Goal: Transaction & Acquisition: Obtain resource

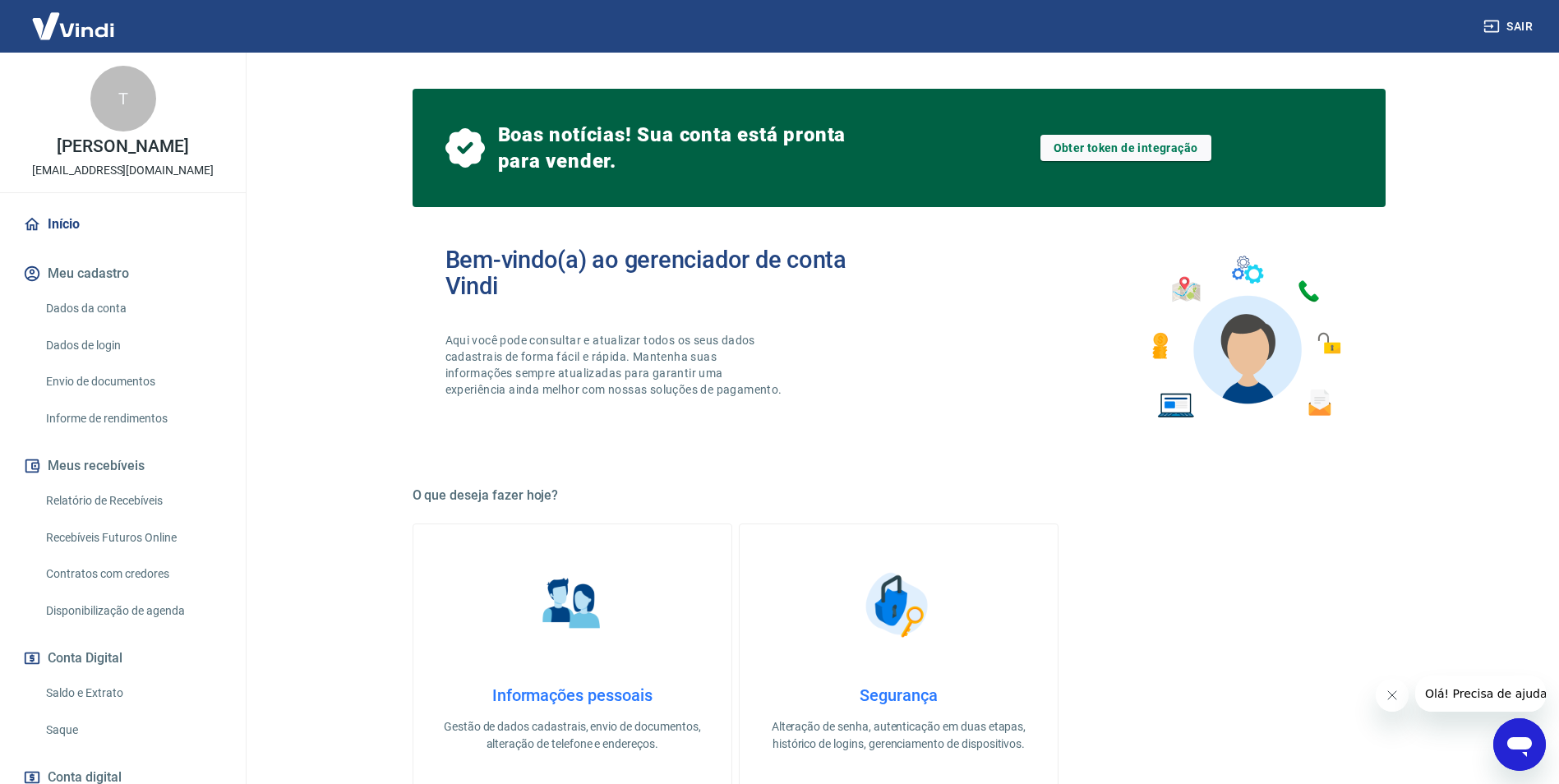
click at [79, 291] on button "Meu cadastro" at bounding box center [123, 274] width 206 height 36
click at [98, 508] on link "Relatório de Recebíveis" at bounding box center [133, 501] width 186 height 34
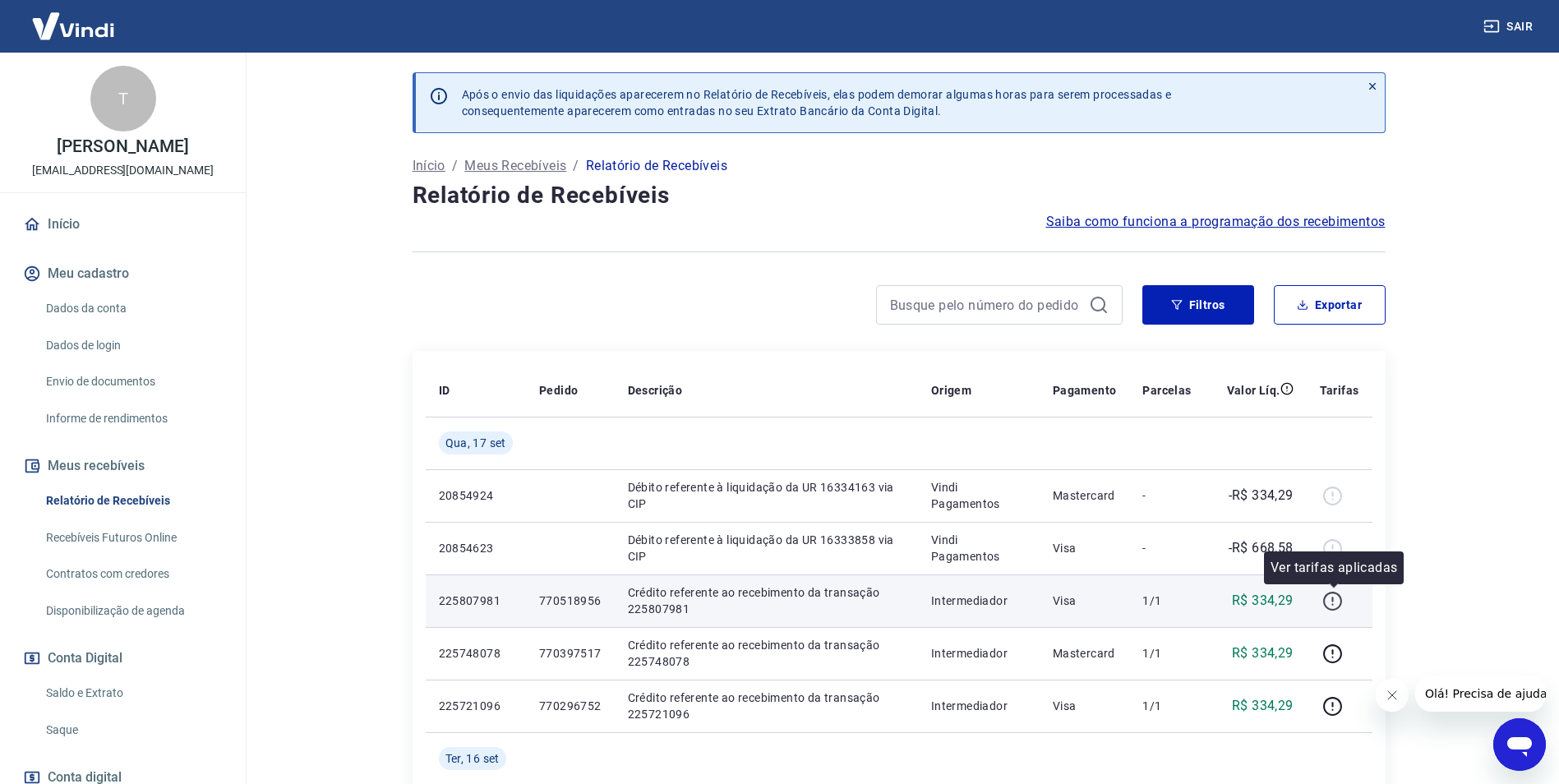
click at [1342, 608] on icon "button" at bounding box center [1333, 601] width 21 height 21
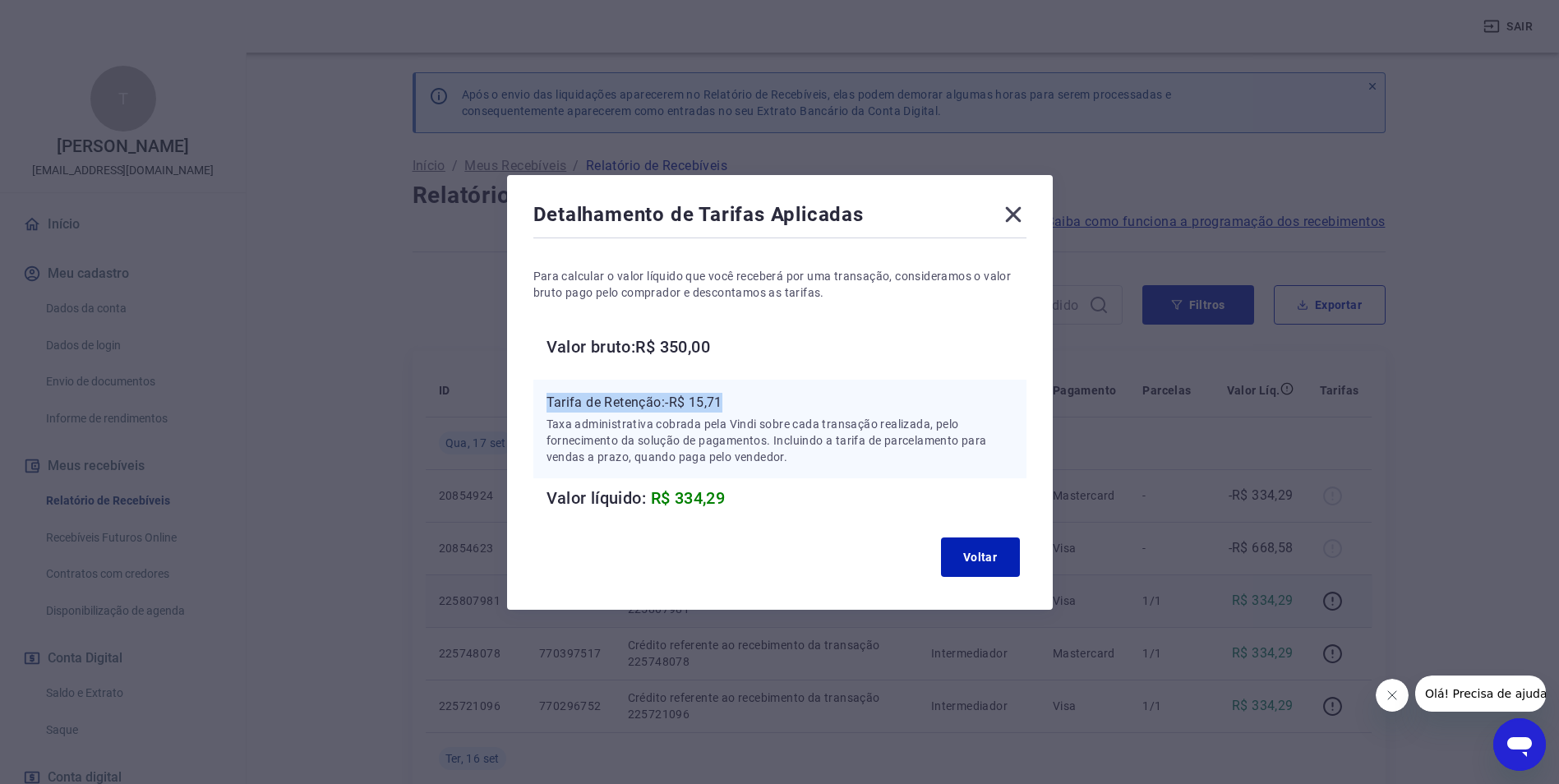
drag, startPoint x: 764, startPoint y: 396, endPoint x: 515, endPoint y: 398, distance: 249.0
click at [515, 398] on div "Detalhamento de Tarifas Aplicadas Para calcular o valor líquido que você recebe…" at bounding box center [780, 392] width 545 height 434
click at [991, 562] on button "Voltar" at bounding box center [981, 557] width 79 height 40
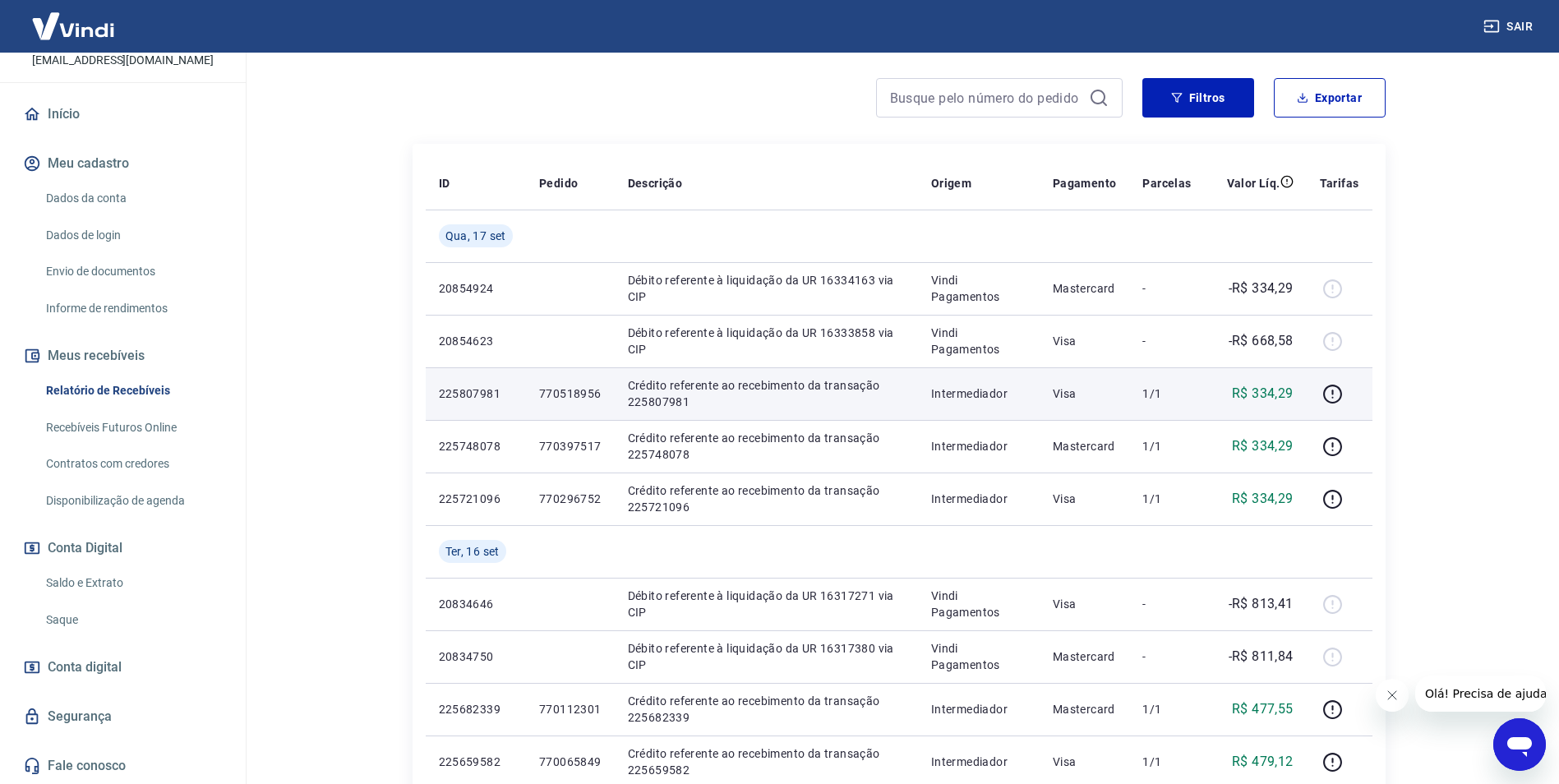
scroll to position [247, 0]
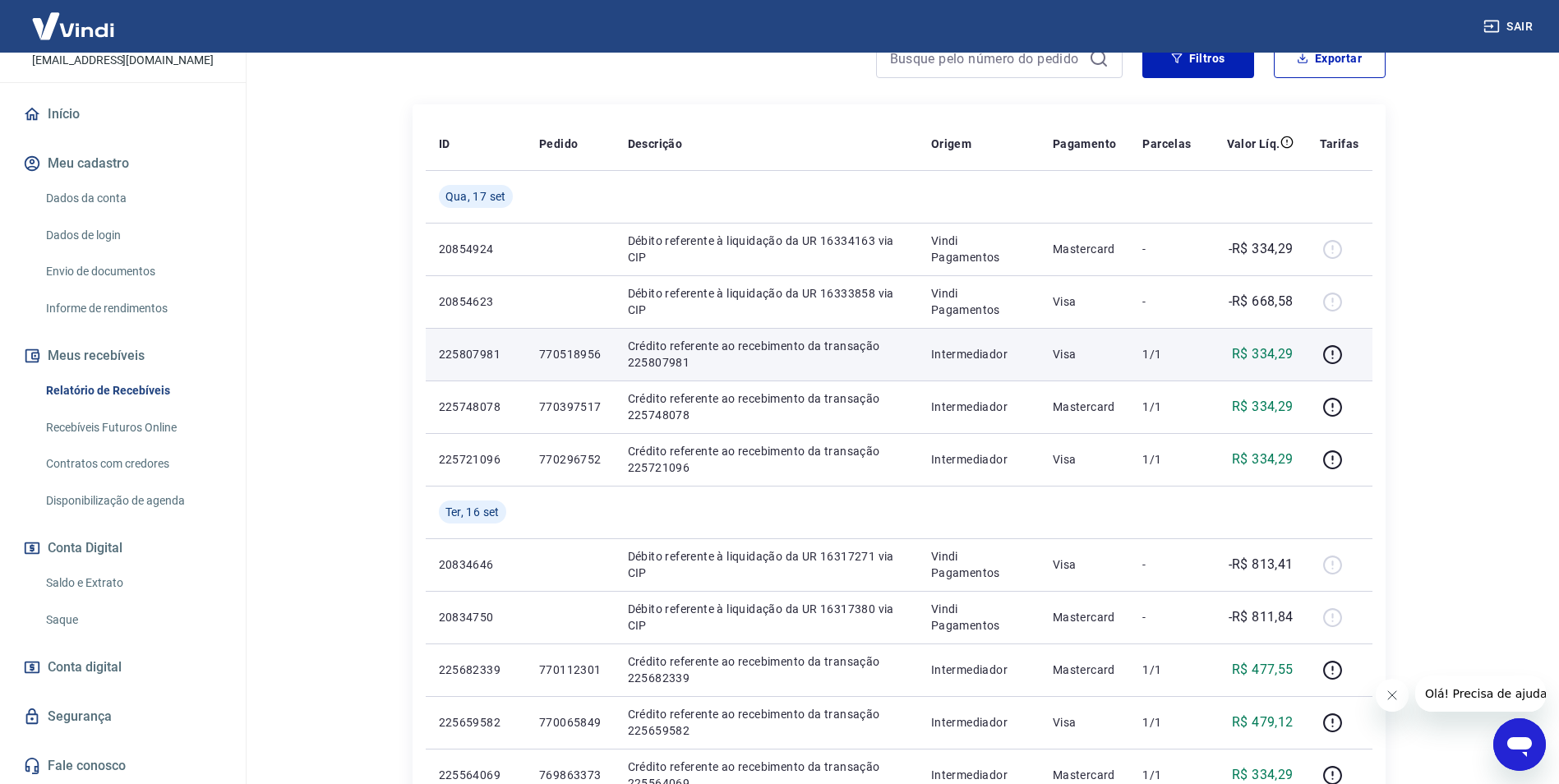
click at [81, 659] on span "Conta digital" at bounding box center [84, 666] width 74 height 23
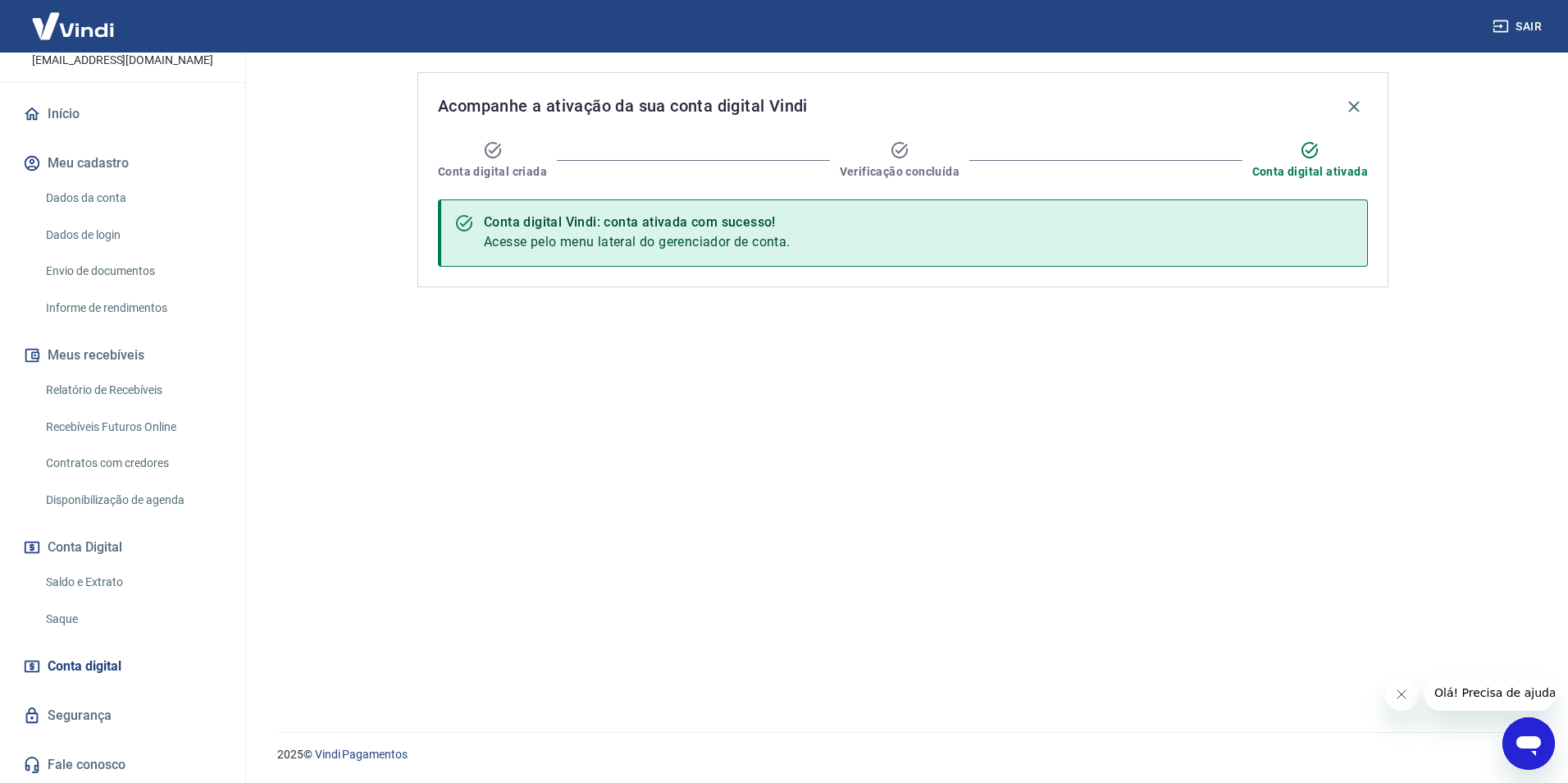
click at [78, 612] on link "Saque" at bounding box center [133, 619] width 186 height 34
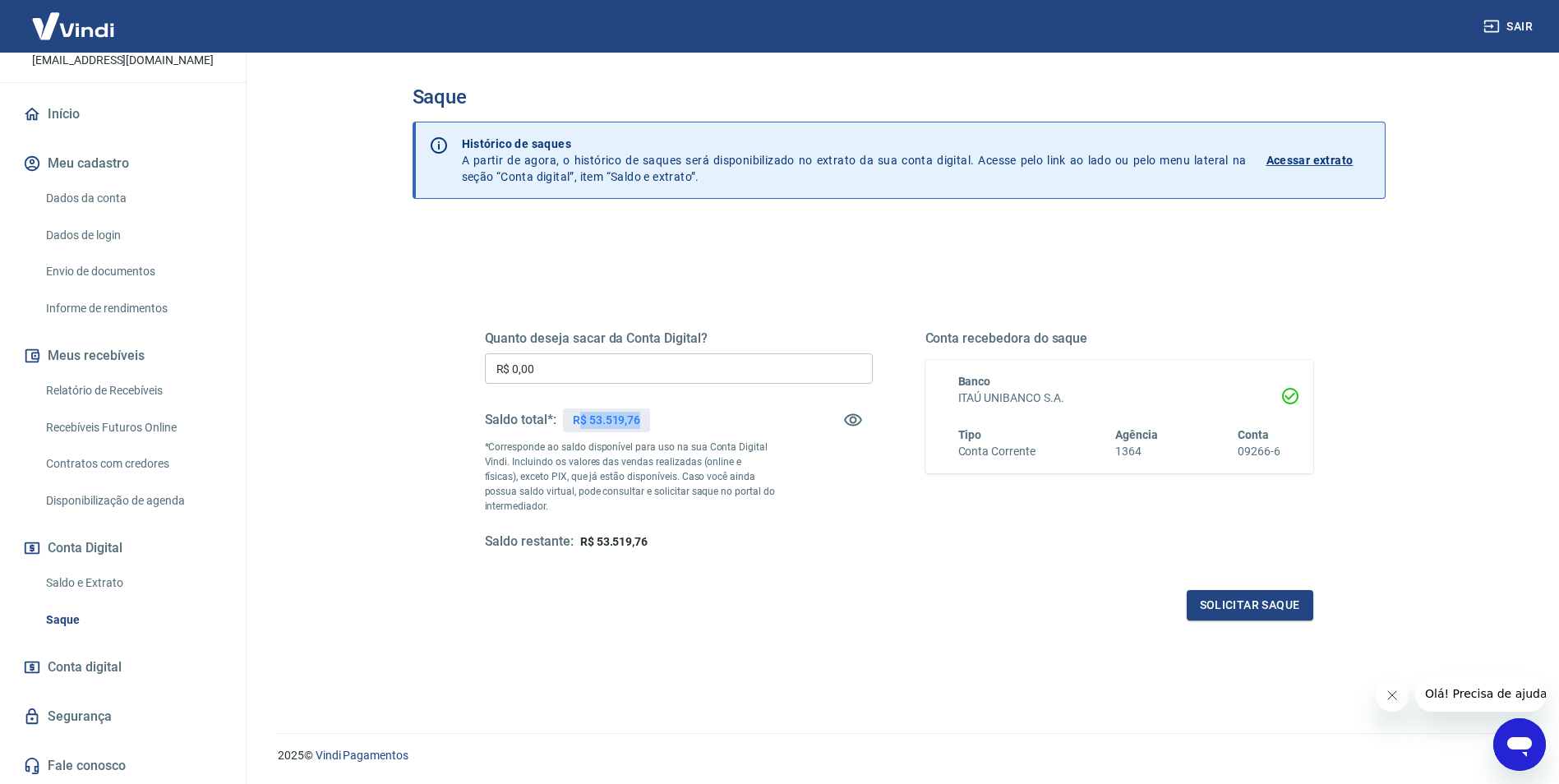
drag, startPoint x: 580, startPoint y: 423, endPoint x: 652, endPoint y: 418, distance: 72.2
click at [652, 418] on div "Saldo total*: R$ 53.519,76" at bounding box center [678, 420] width 388 height 40
drag, startPoint x: 652, startPoint y: 418, endPoint x: 568, endPoint y: 373, distance: 95.3
click at [568, 373] on input "R$ 0,00" at bounding box center [678, 368] width 388 height 31
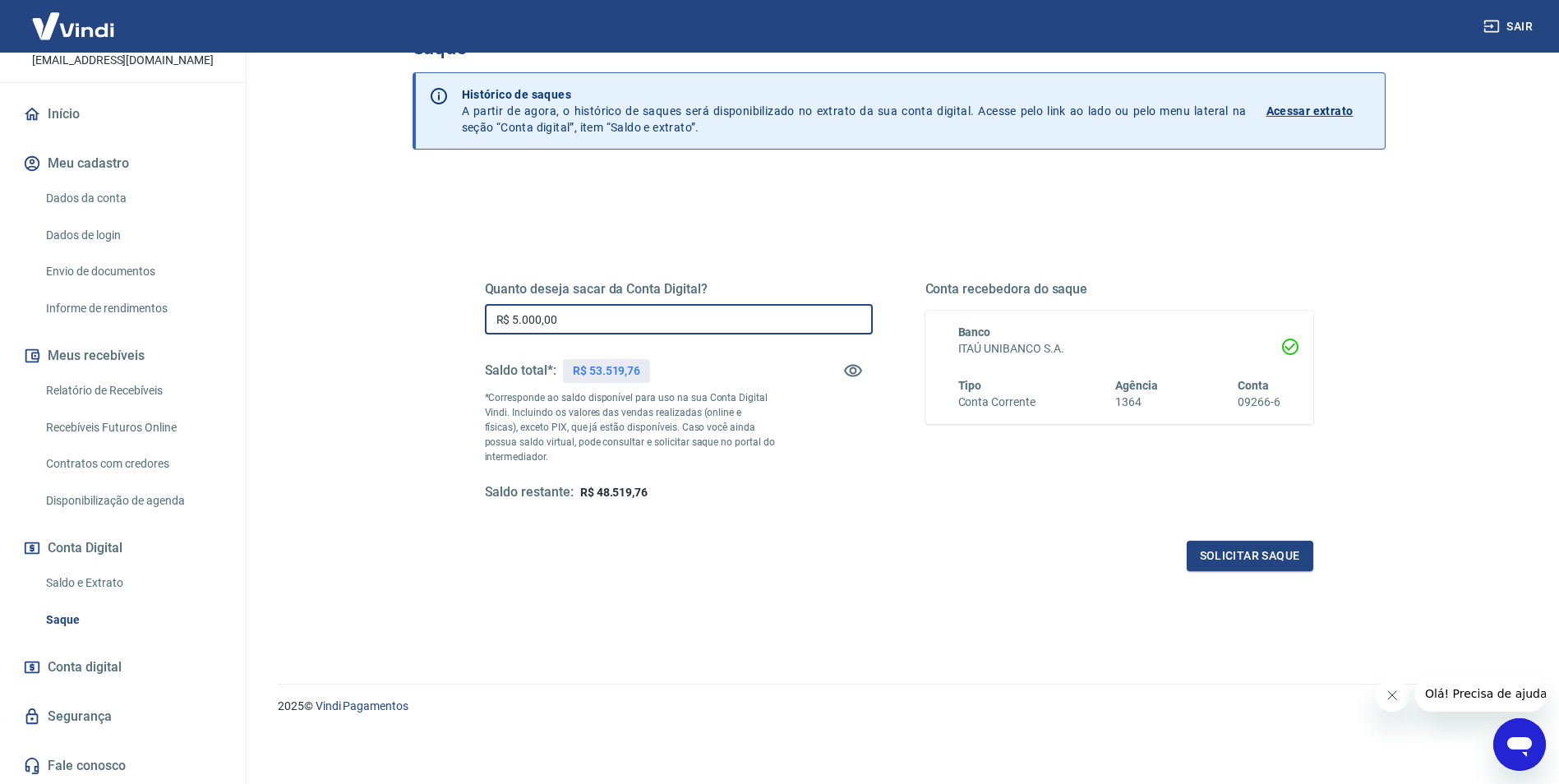
type input "R$ 5.000,00"
click at [860, 514] on div "Quanto deseja sacar da Conta Digital? R$ 5.000,00 ​ Saldo total*: R$ 53.519,76 …" at bounding box center [899, 406] width 828 height 329
click at [1230, 554] on button "Solicitar saque" at bounding box center [1251, 555] width 127 height 31
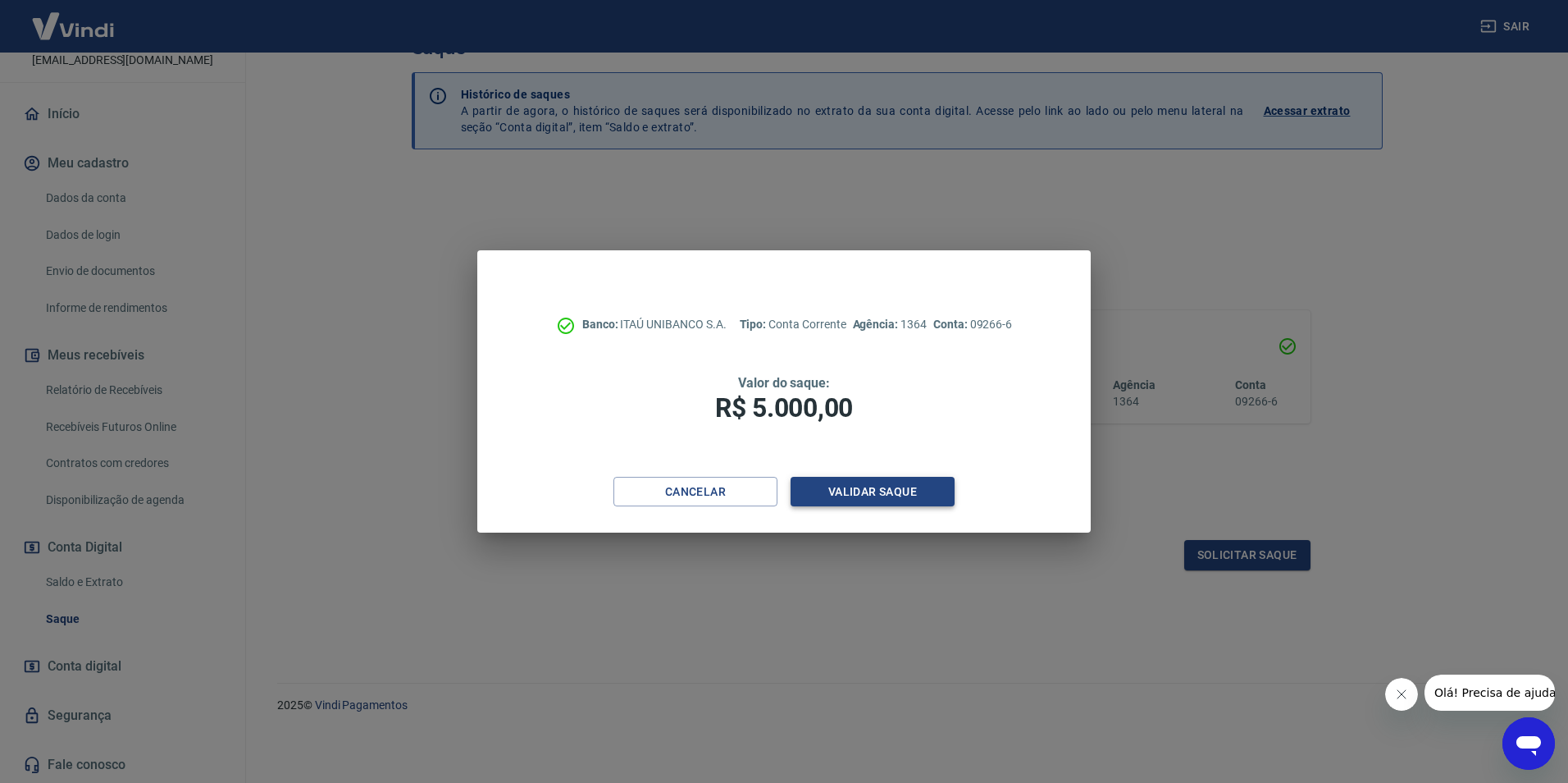
click at [905, 485] on button "Validar saque" at bounding box center [873, 492] width 164 height 31
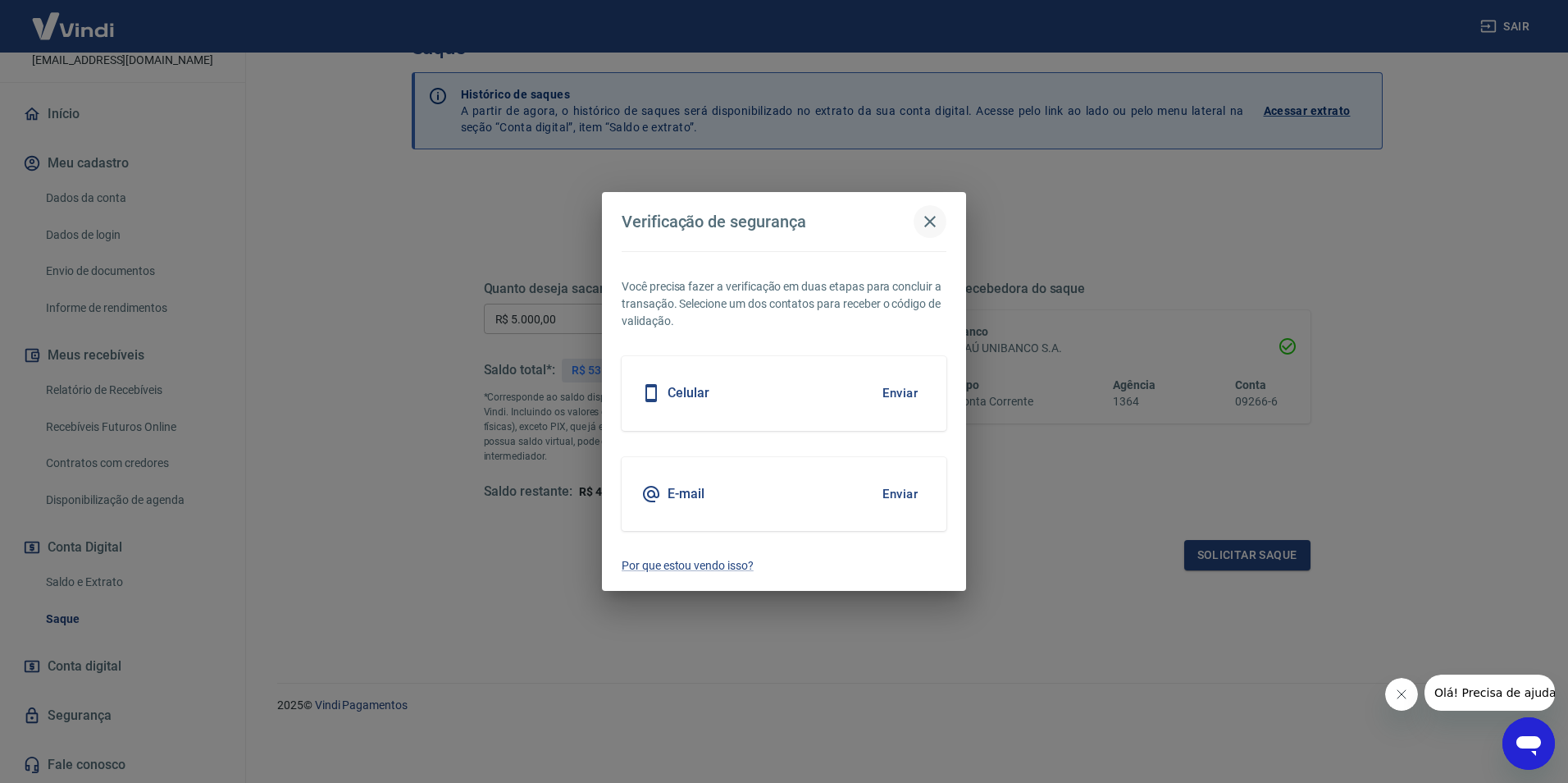
click at [925, 227] on icon "button" at bounding box center [930, 222] width 12 height 12
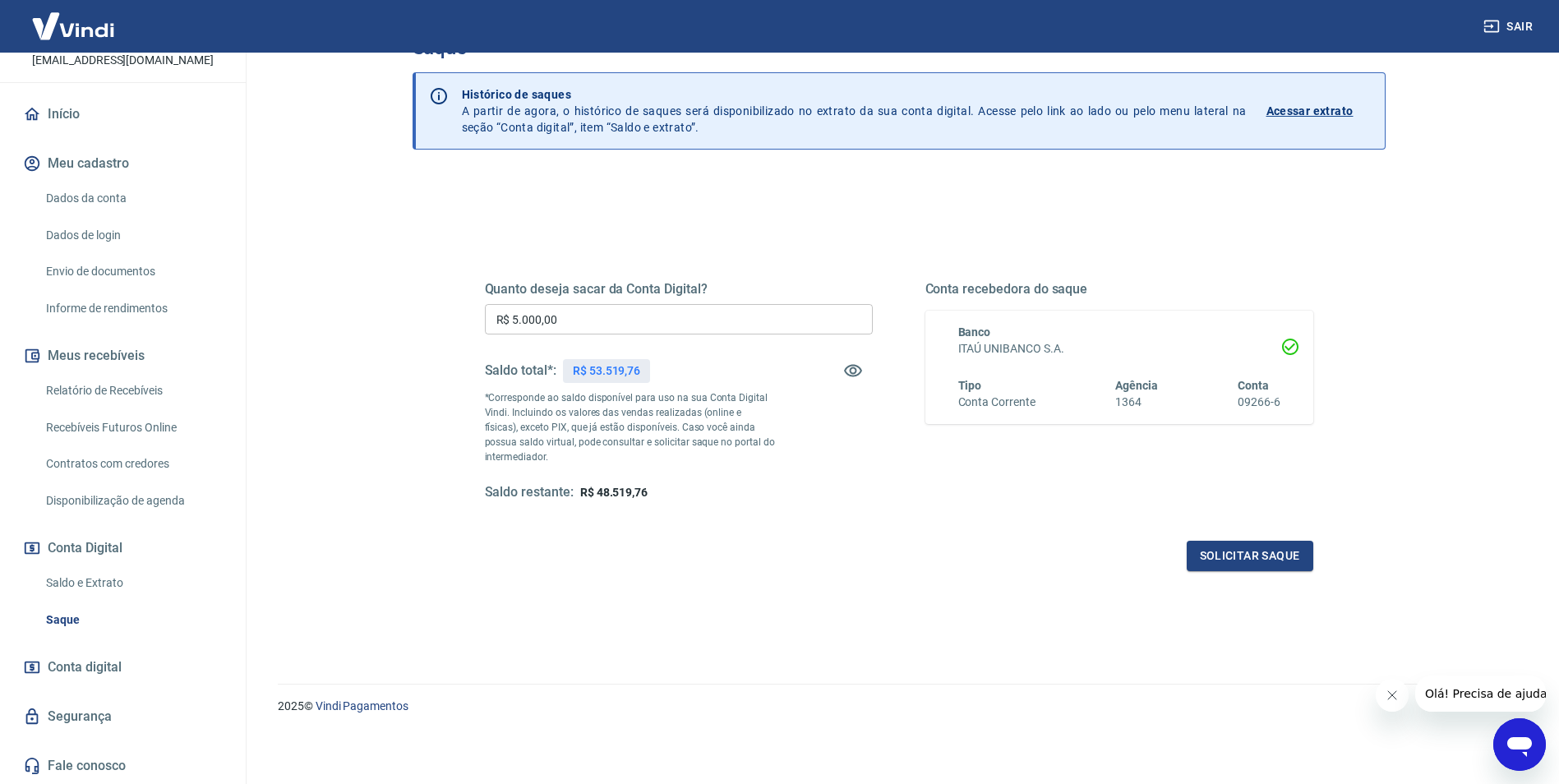
scroll to position [0, 0]
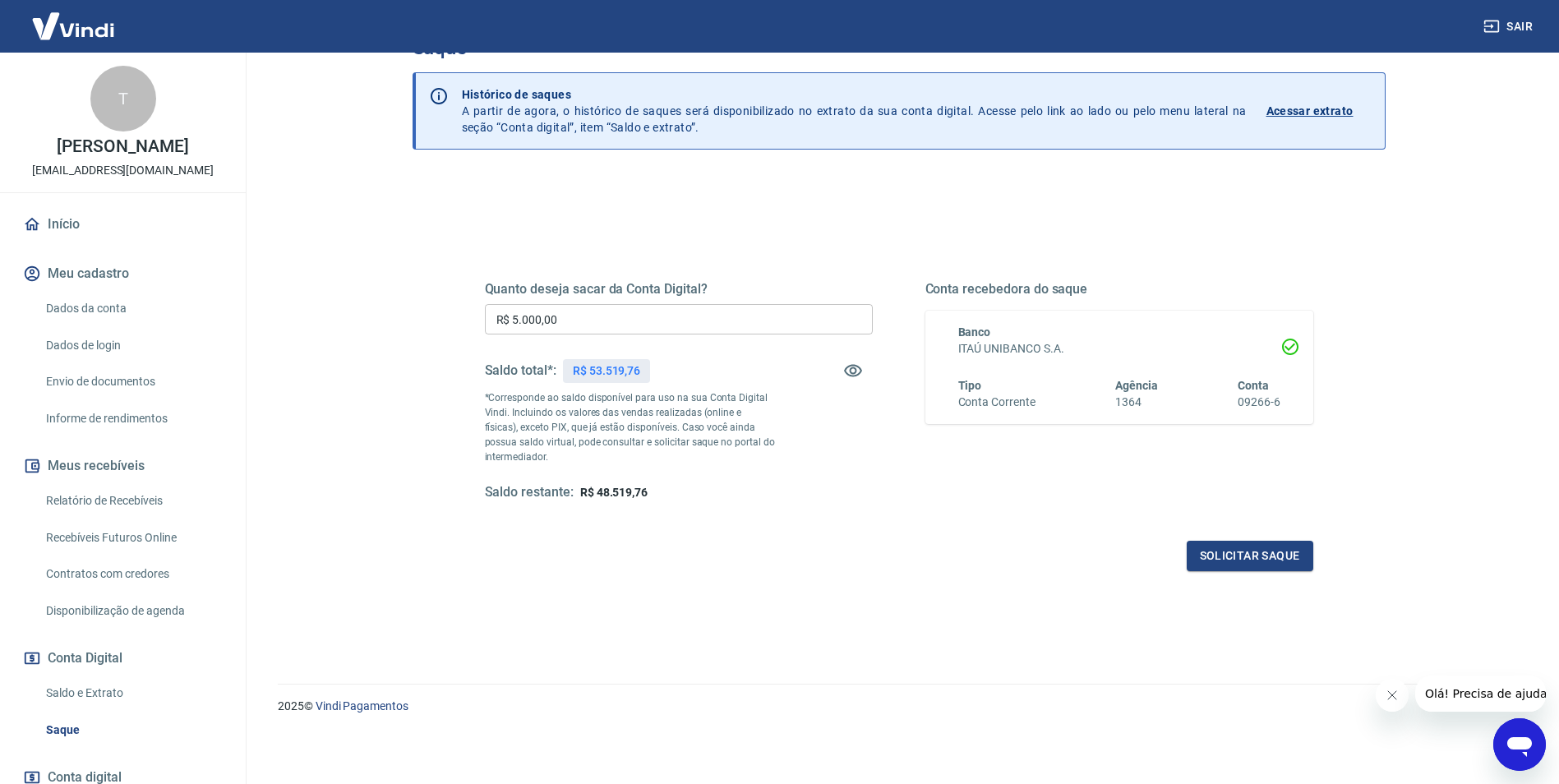
click at [115, 325] on link "Dados da conta" at bounding box center [133, 308] width 186 height 34
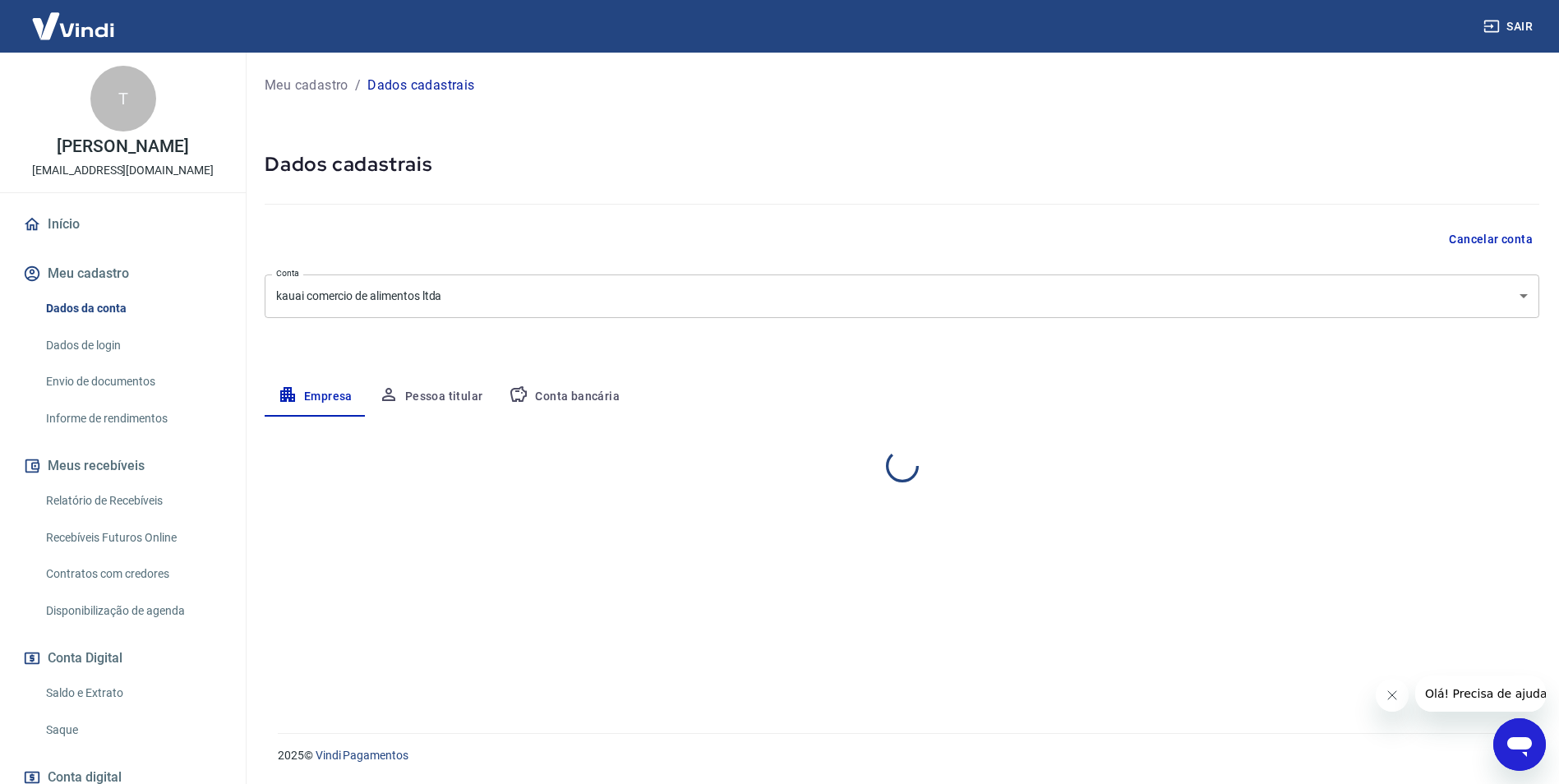
select select "MT"
select select "business"
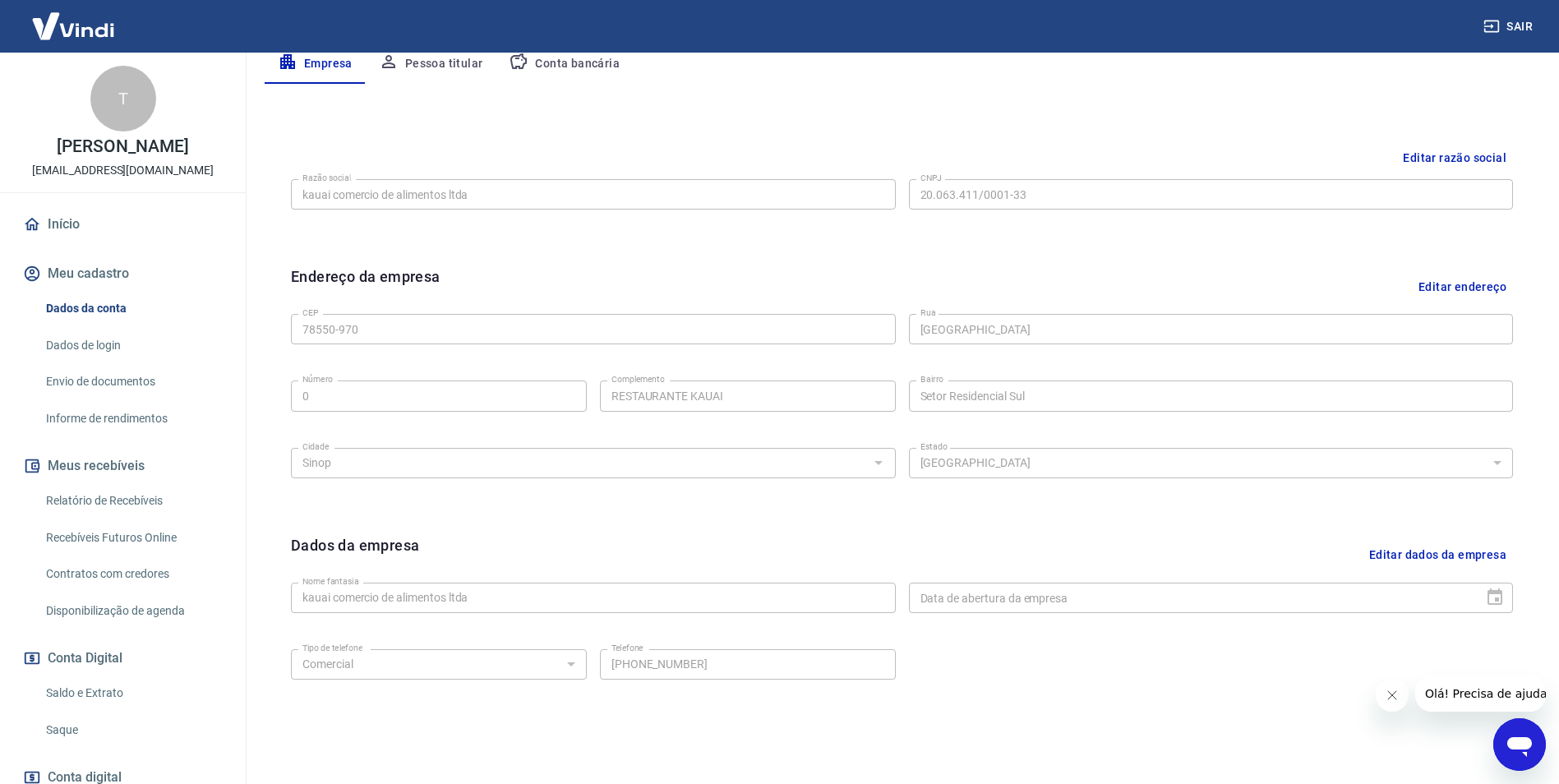
scroll to position [400, 0]
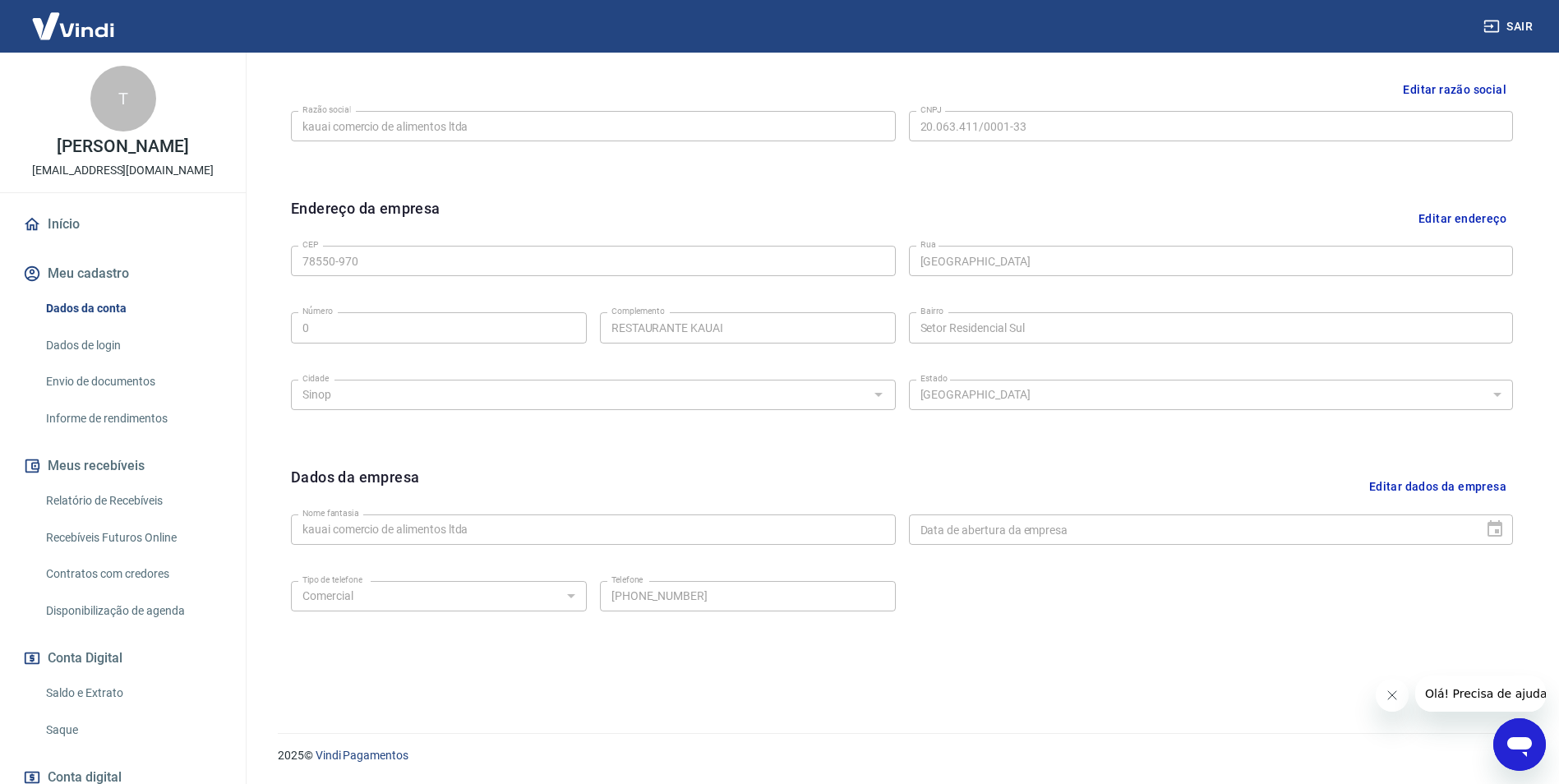
click at [1426, 488] on button "Editar dados da empresa" at bounding box center [1438, 487] width 151 height 42
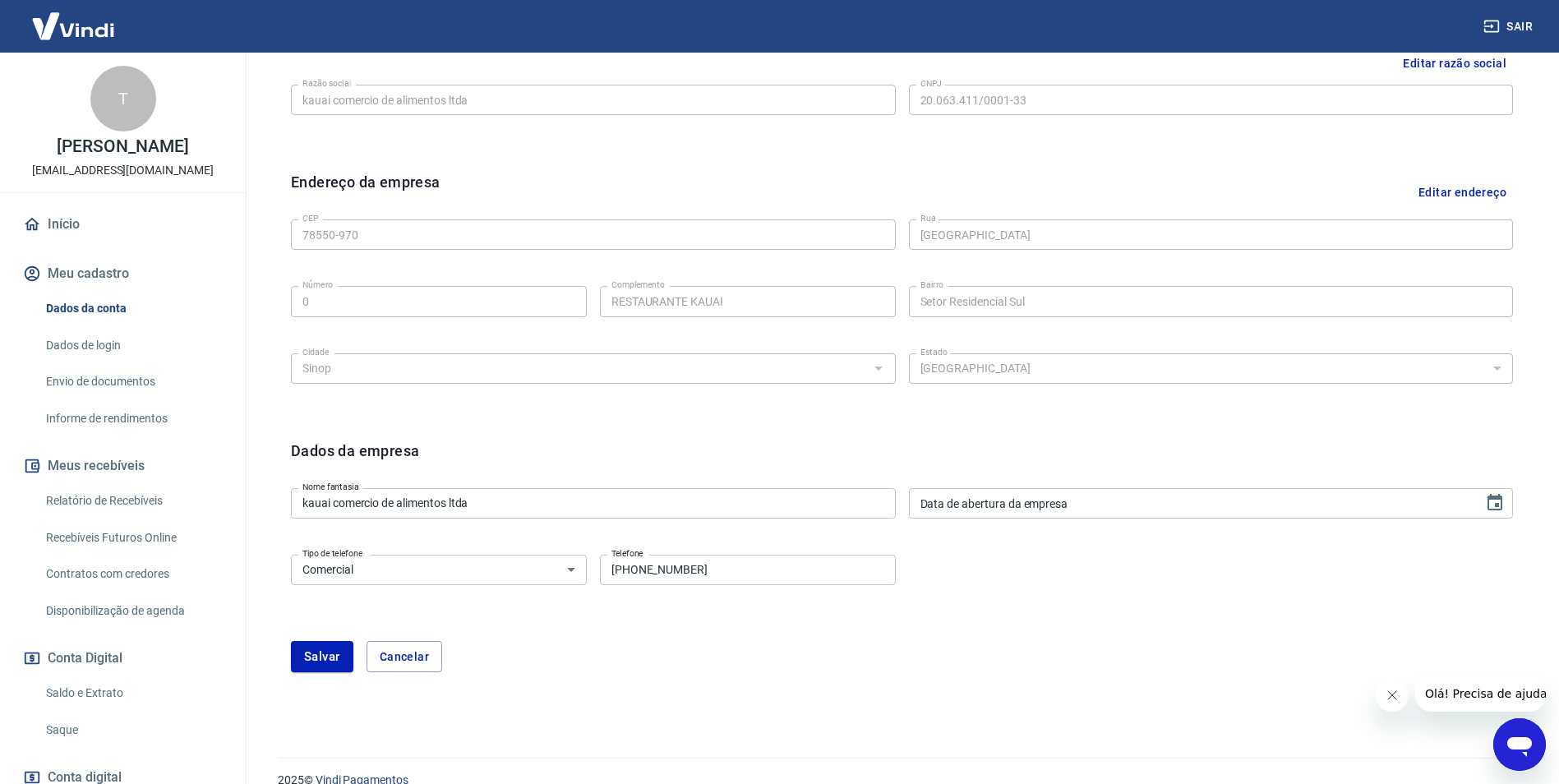
scroll to position [452, 0]
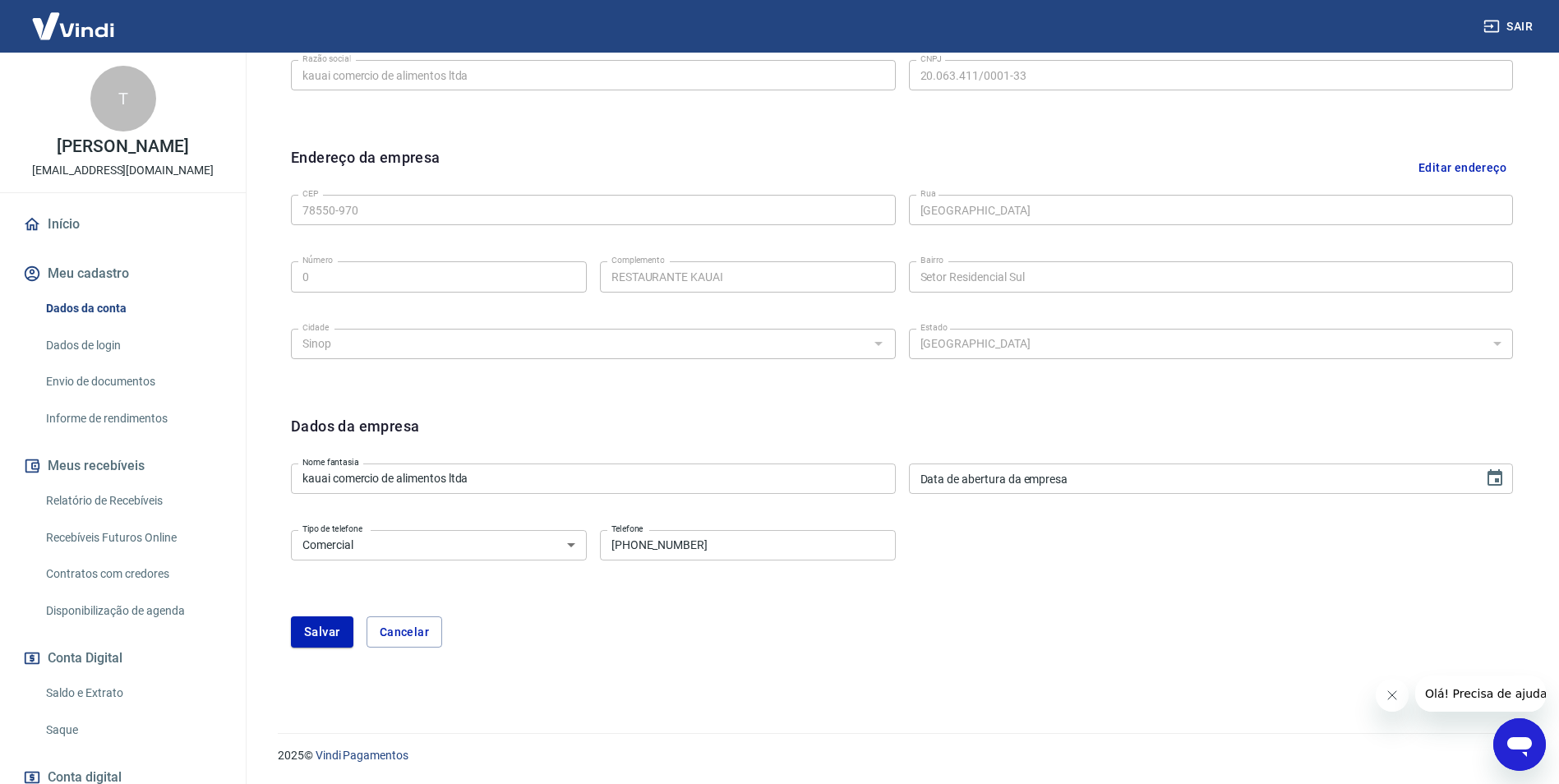
click at [752, 545] on input "(66) 99237-2667" at bounding box center [748, 545] width 296 height 31
drag, startPoint x: 752, startPoint y: 545, endPoint x: 669, endPoint y: 544, distance: 83.0
click at [669, 544] on input "(66) 99237-2667" at bounding box center [748, 545] width 296 height 31
type input "[PHONE_NUMBER]"
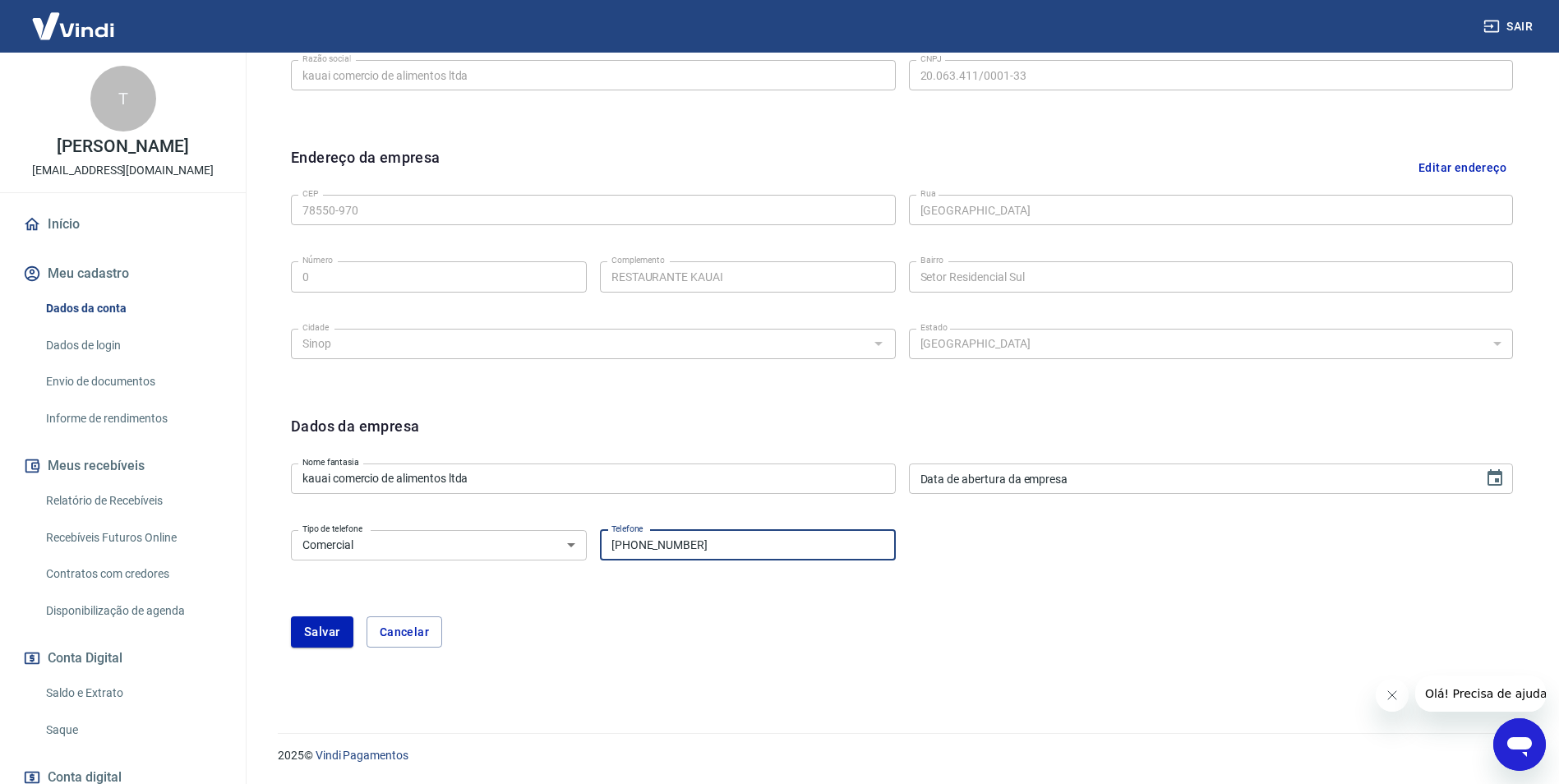
click at [335, 629] on button "Salvar" at bounding box center [321, 631] width 62 height 31
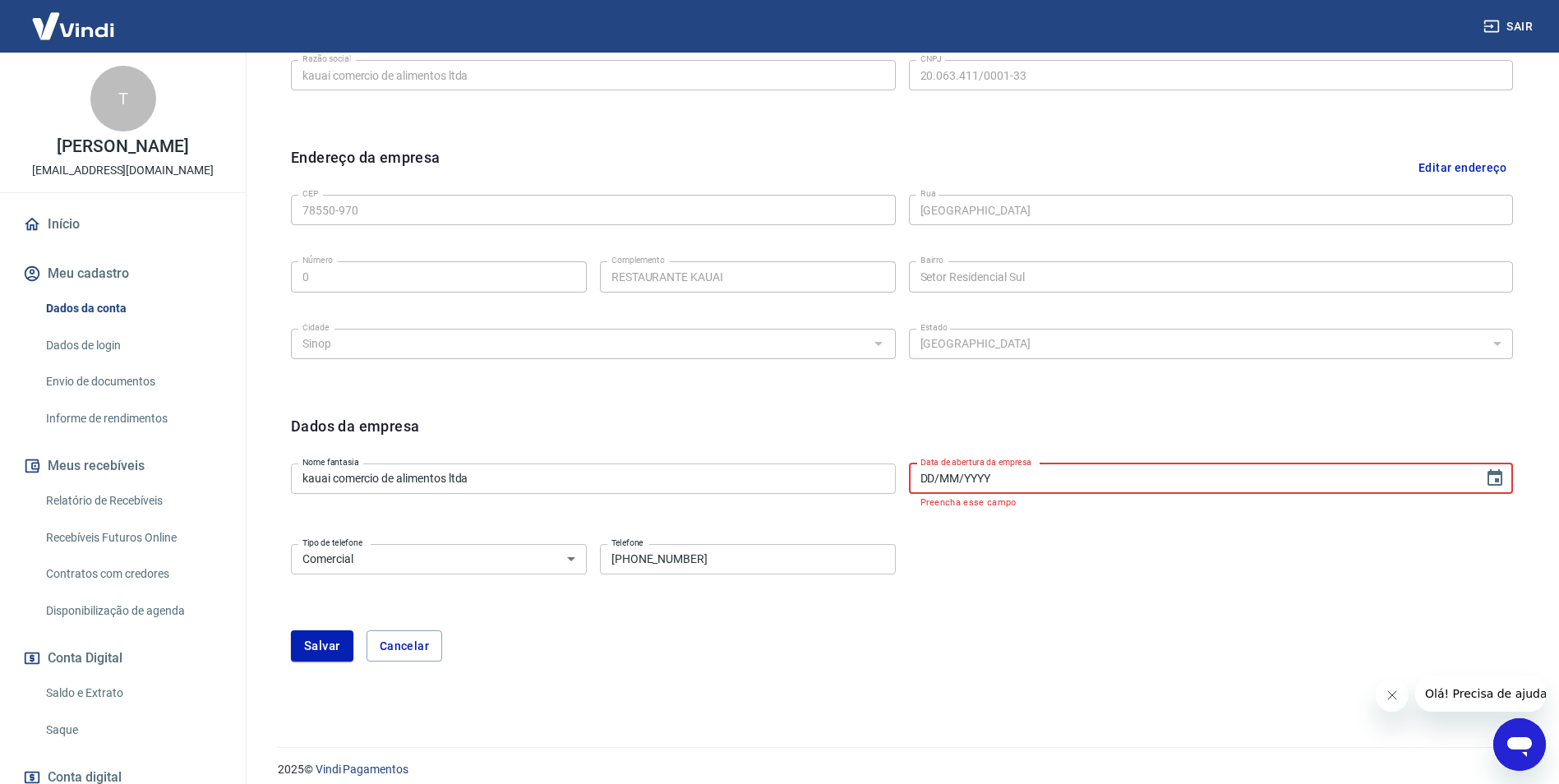
click at [1150, 483] on input "DD/MM/YYYY" at bounding box center [1191, 478] width 564 height 31
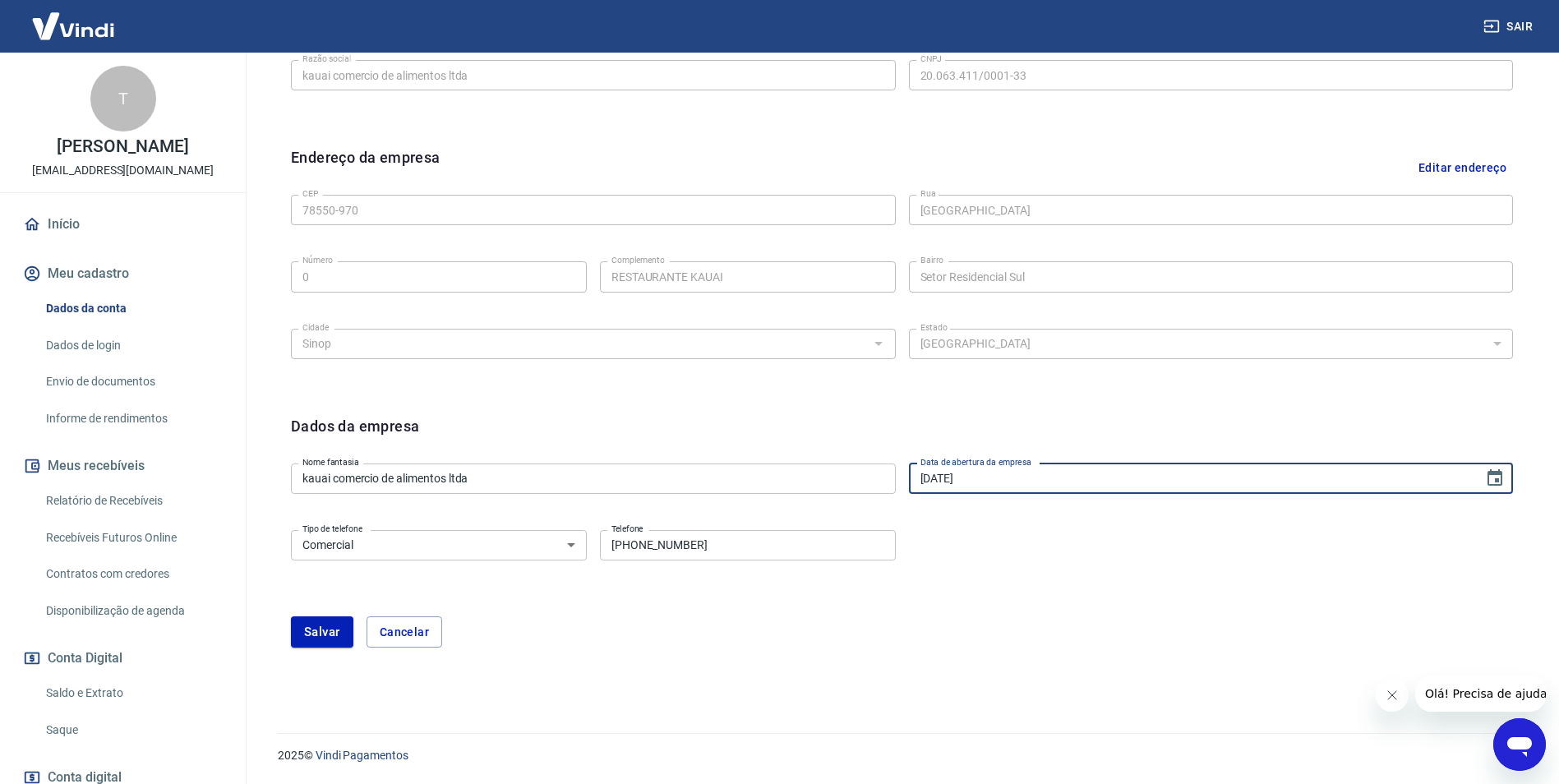
type input "[DATE]"
click at [1058, 656] on div "Dados da empresa Nome fantasia kauai comercio de alimentos ltda Nome fantasia D…" at bounding box center [901, 540] width 1249 height 279
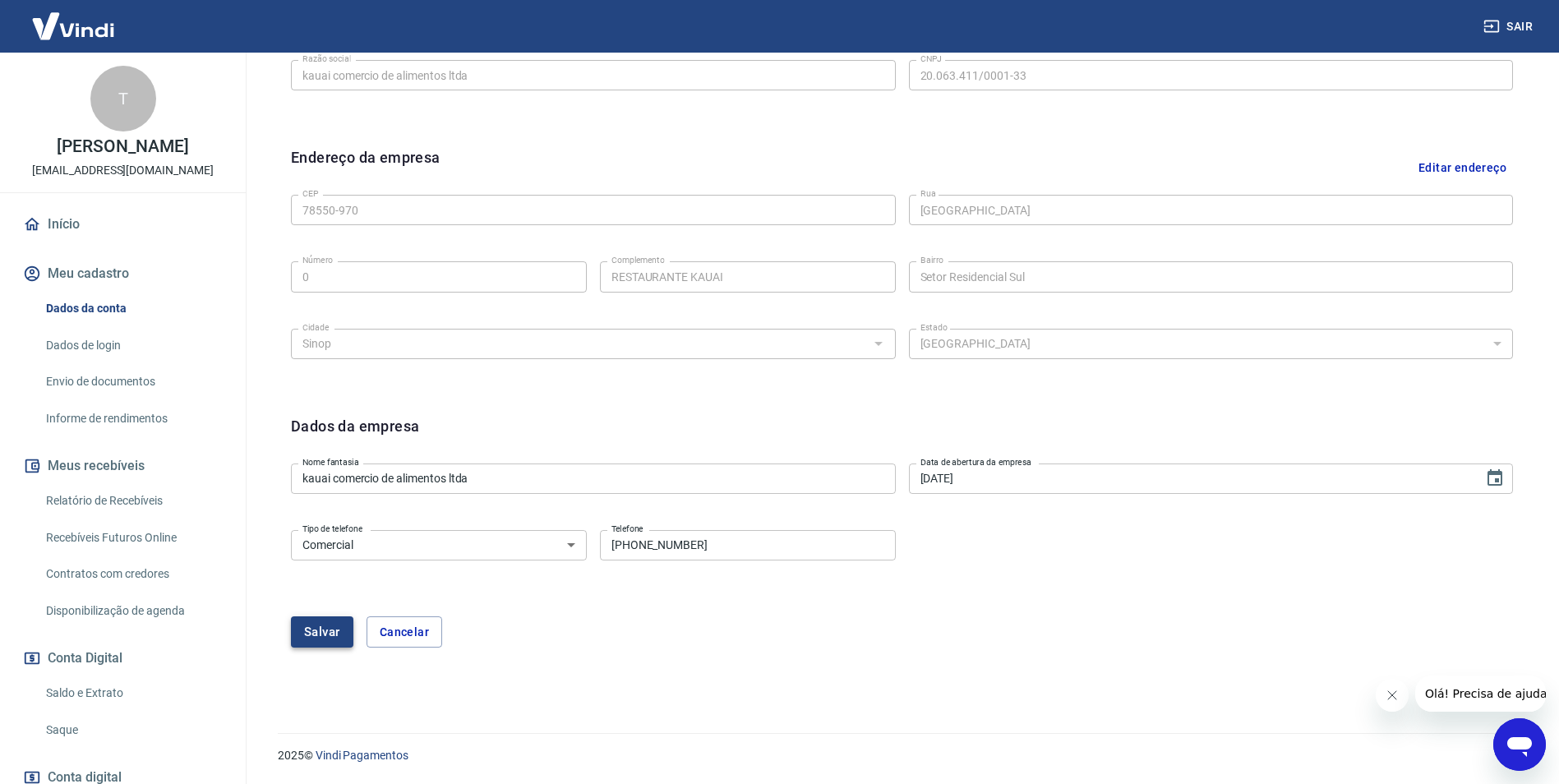
click at [319, 632] on button "Salvar" at bounding box center [321, 631] width 62 height 31
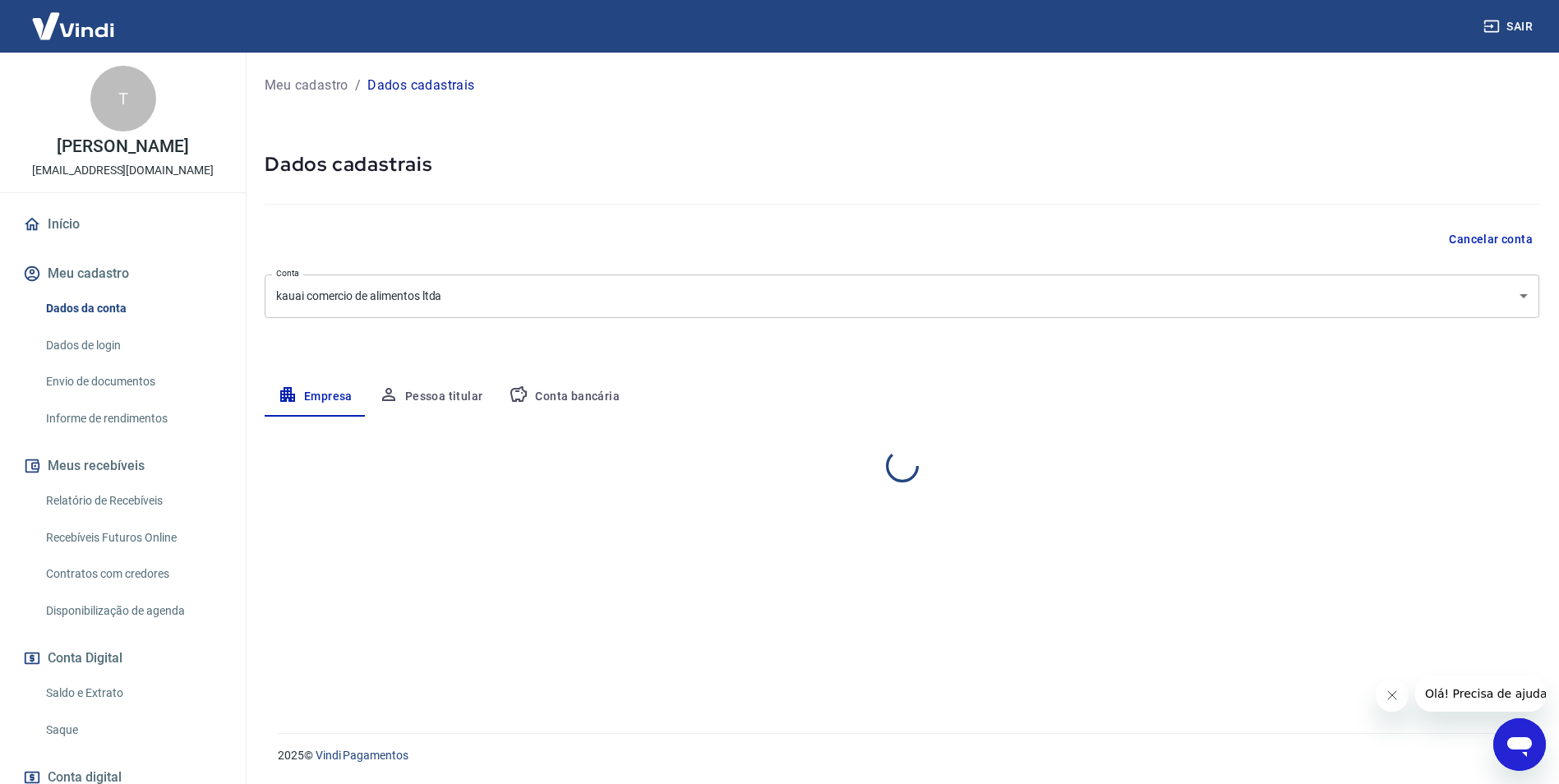
scroll to position [0, 0]
select select "MT"
select select "business"
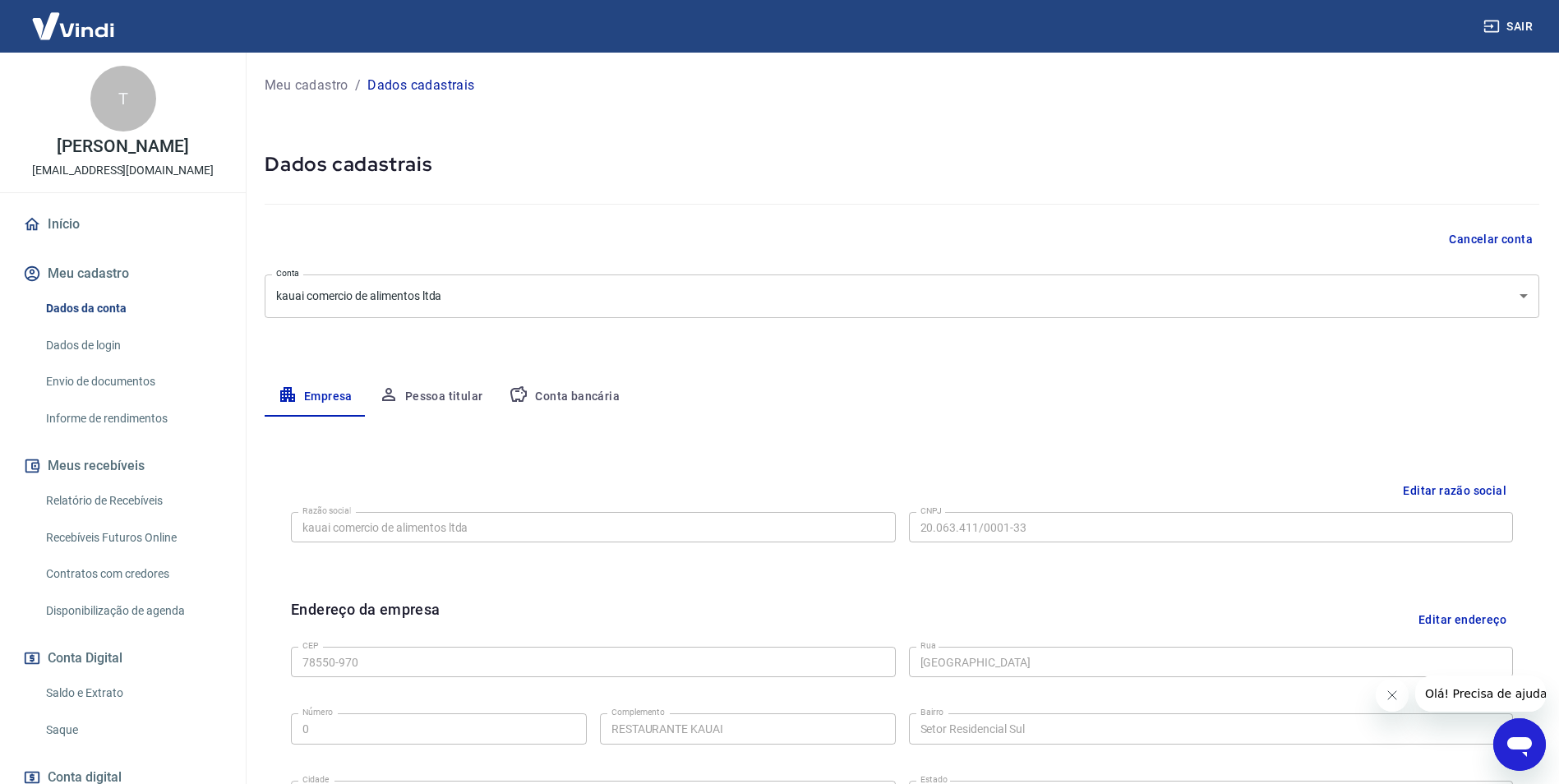
click at [1516, 31] on button "Sair" at bounding box center [1510, 27] width 60 height 31
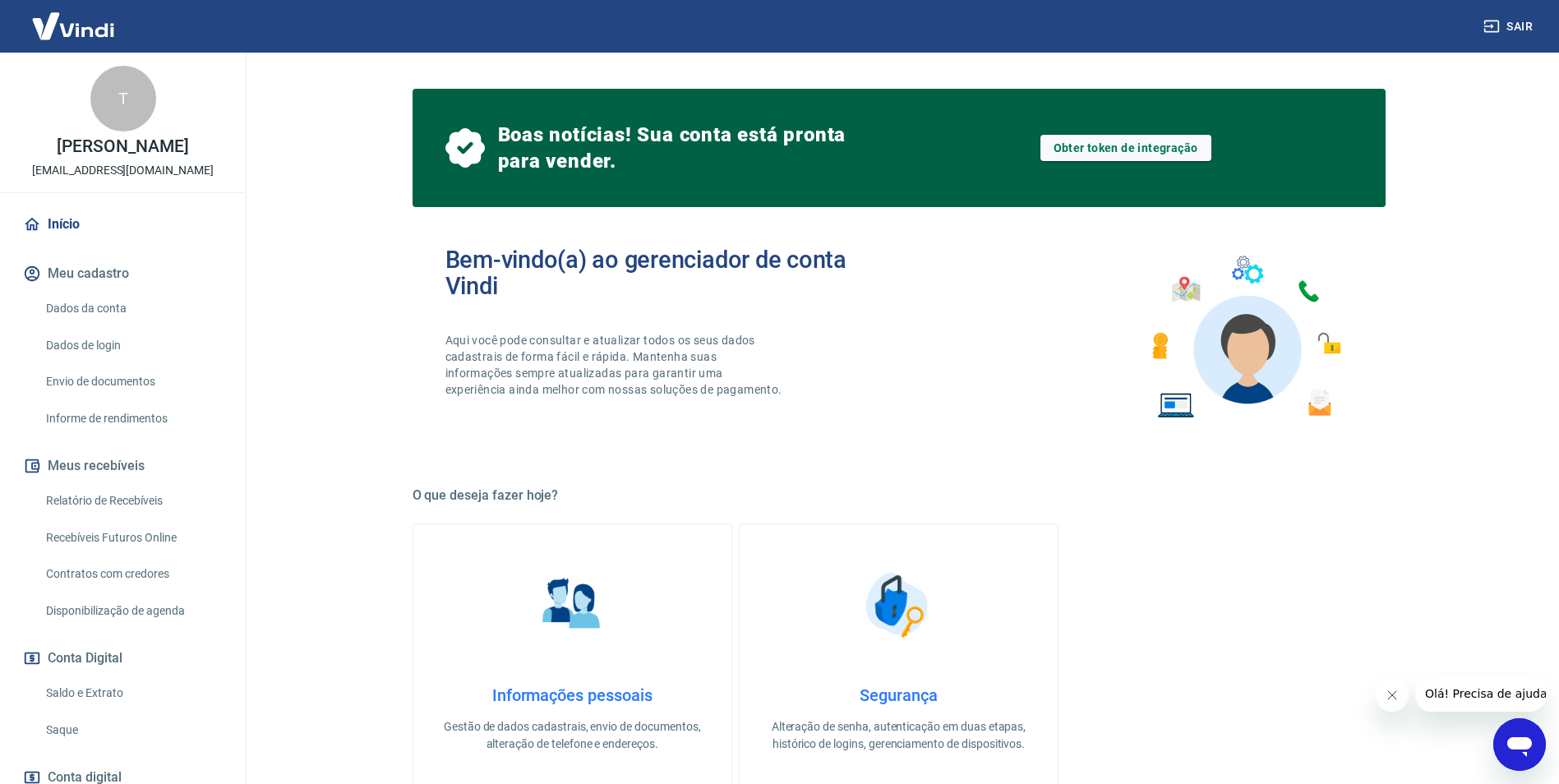
click at [100, 325] on link "Dados da conta" at bounding box center [133, 308] width 186 height 34
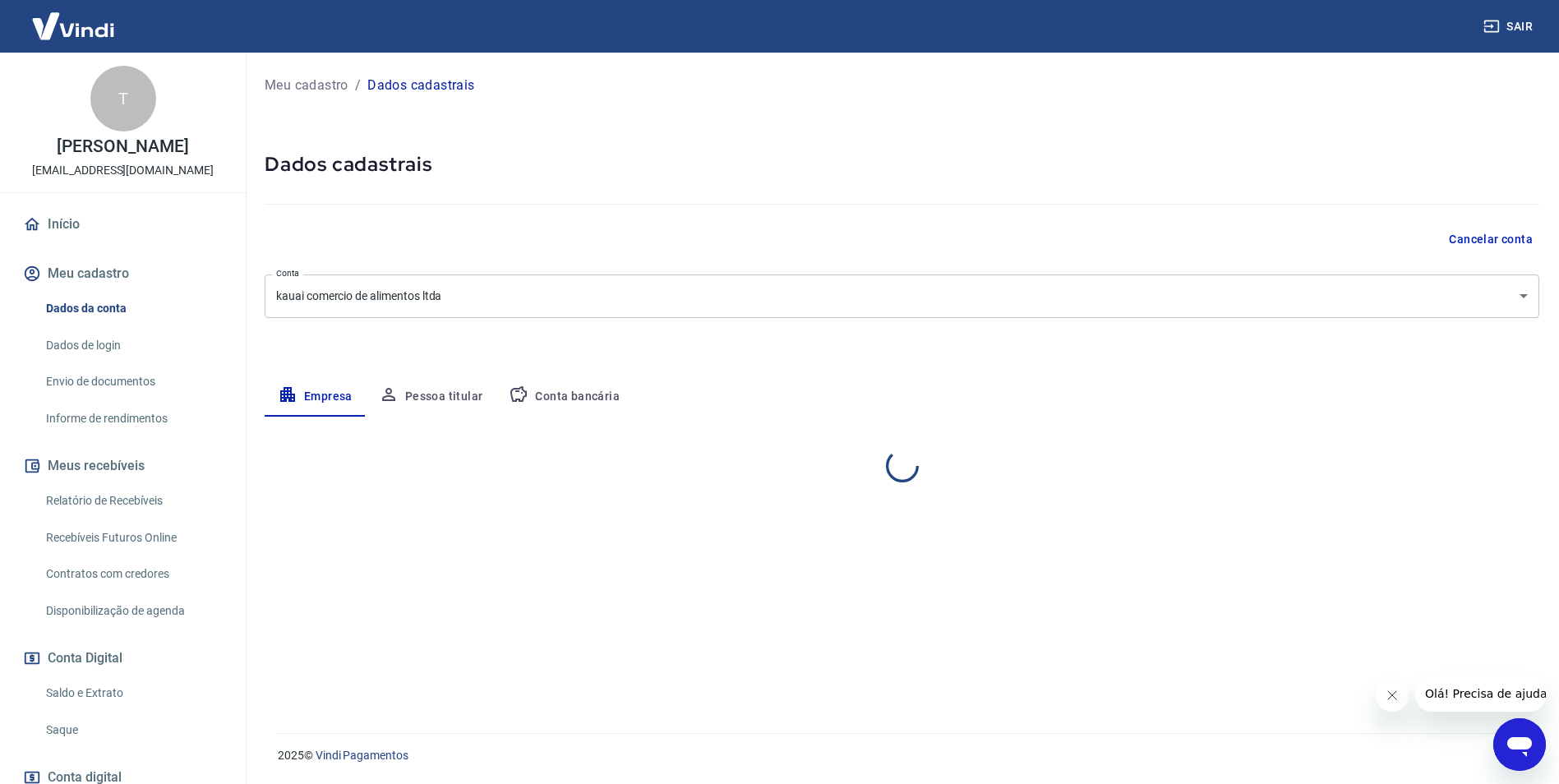
select select "MT"
select select "business"
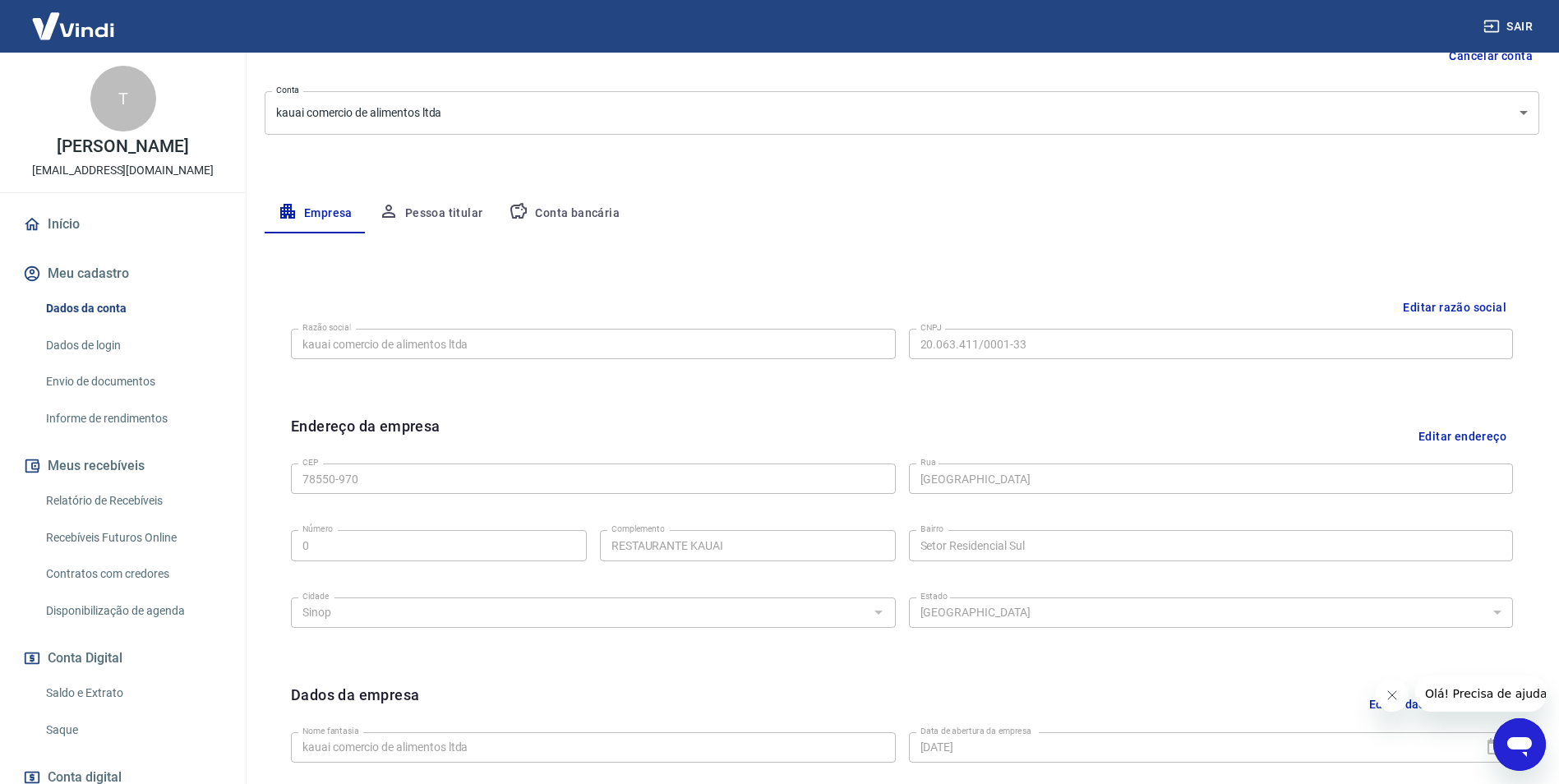
scroll to position [155, 0]
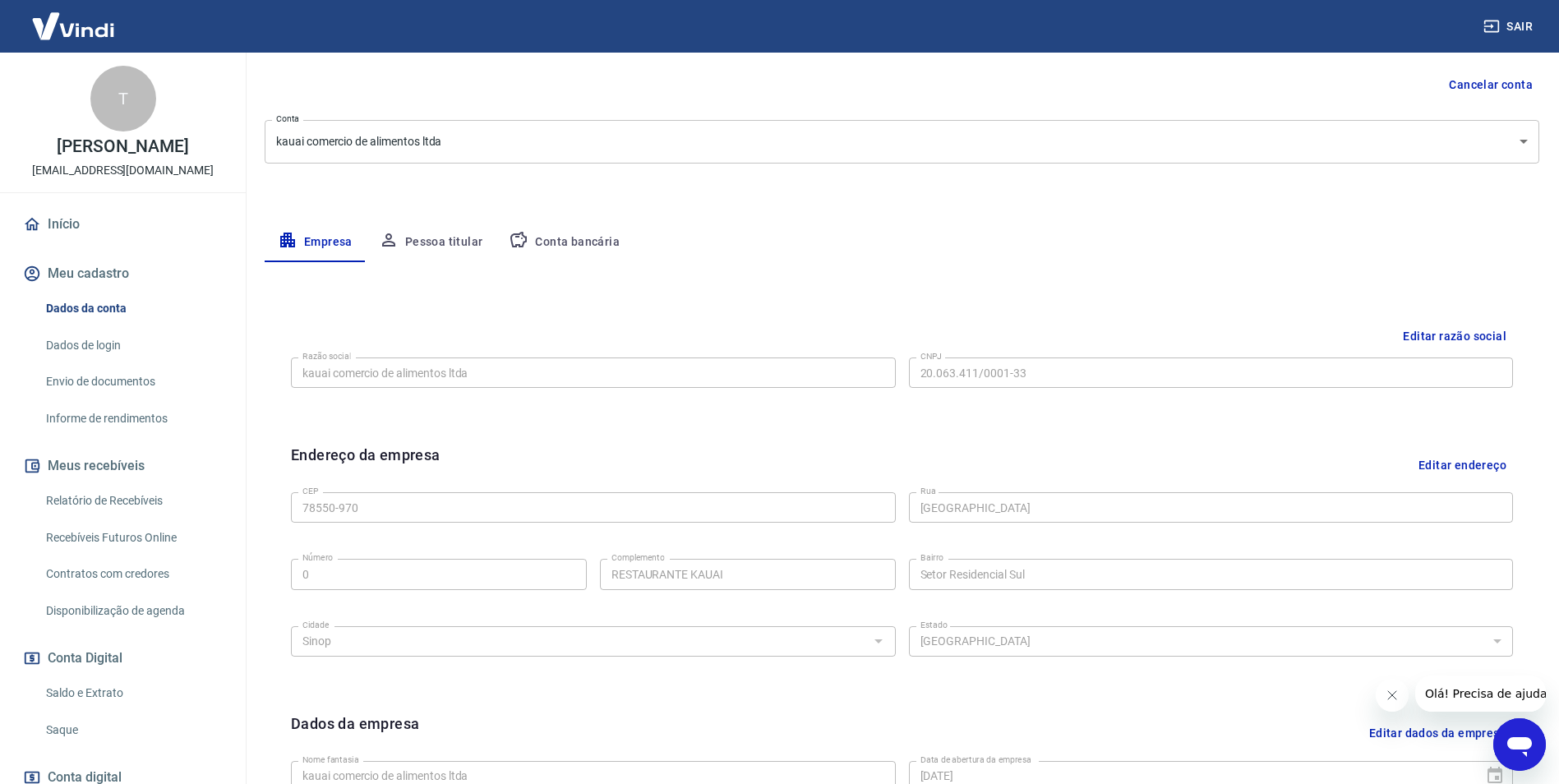
click at [458, 235] on button "Pessoa titular" at bounding box center [431, 243] width 131 height 40
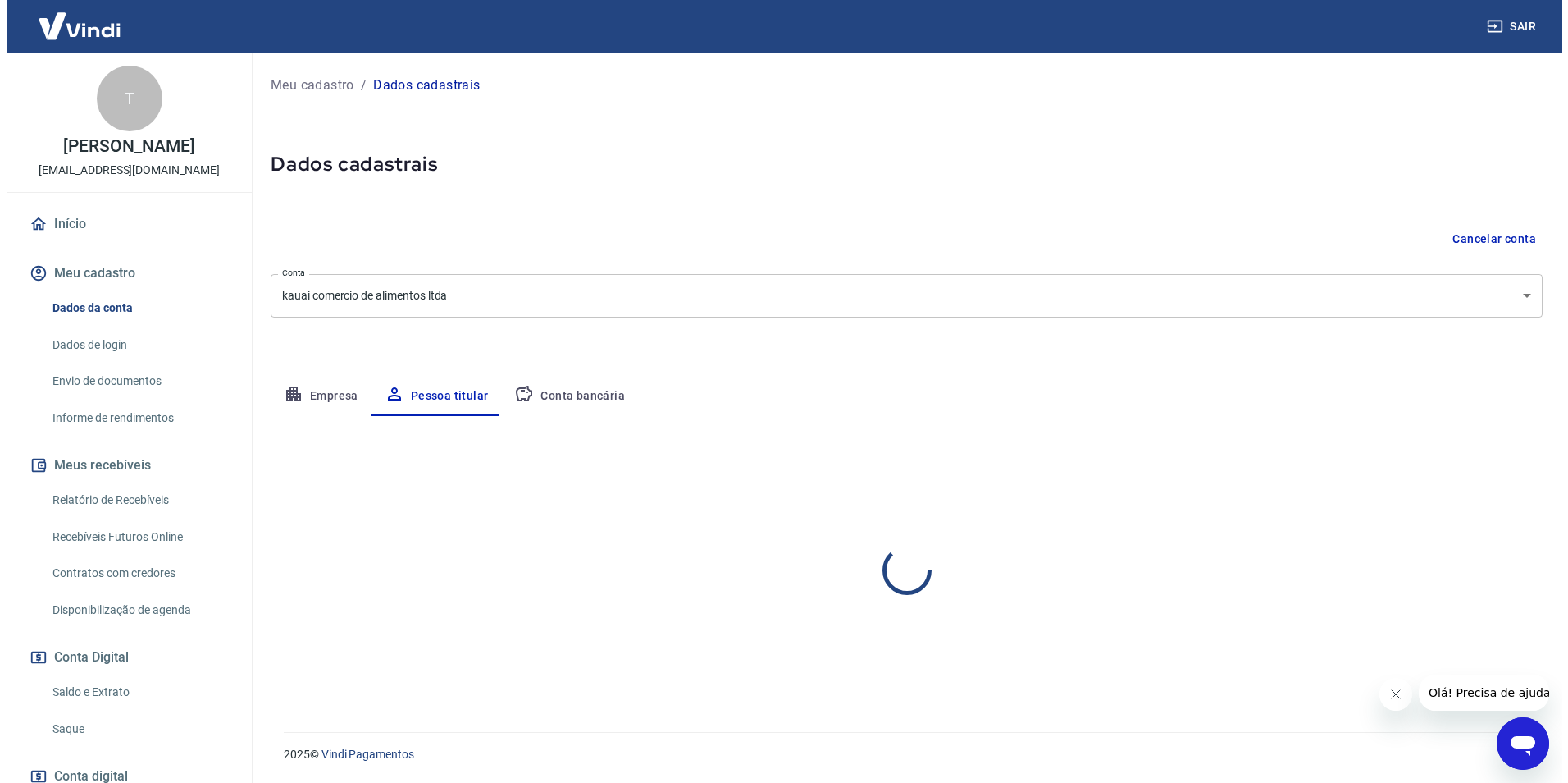
scroll to position [0, 0]
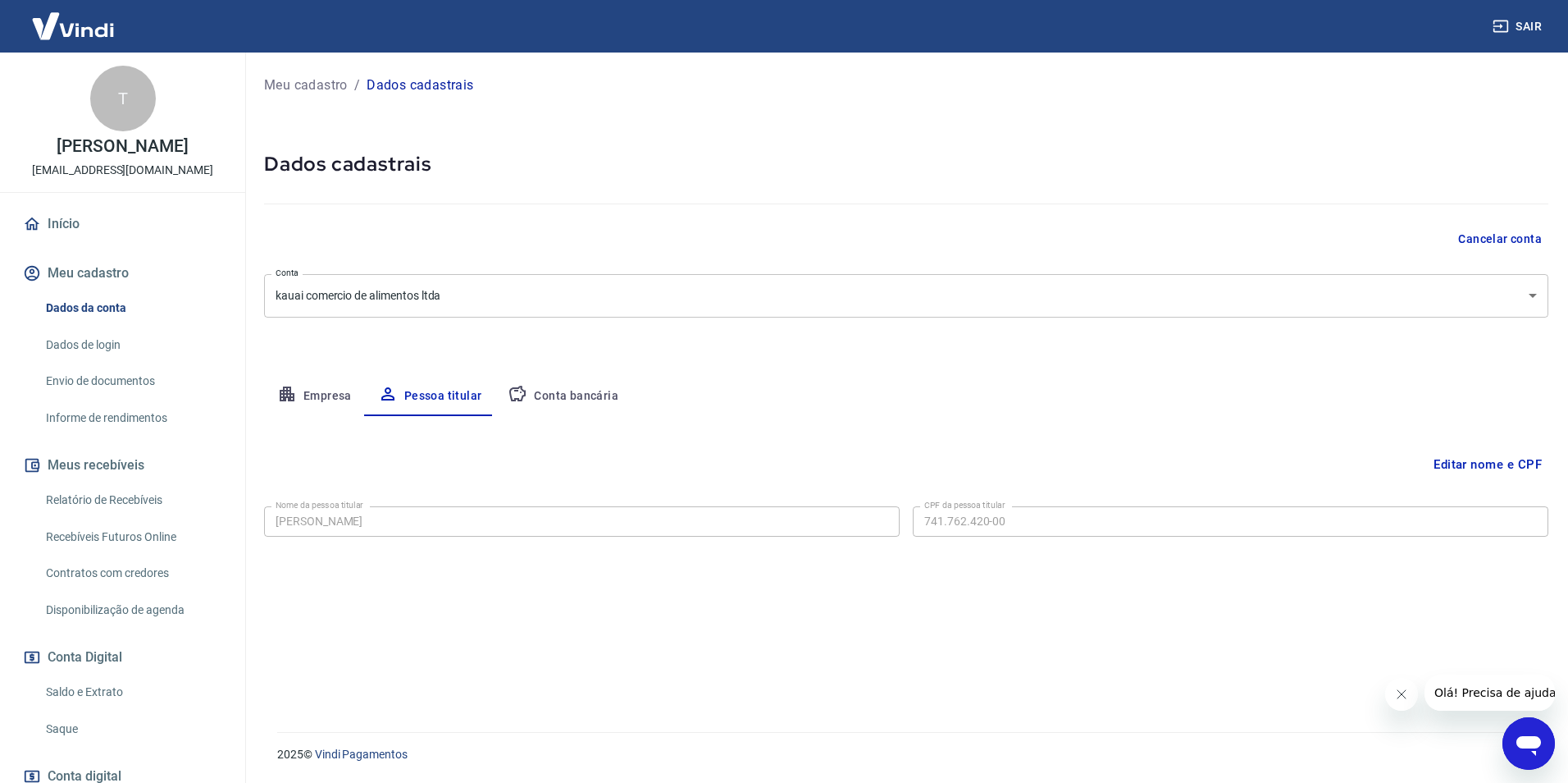
click at [567, 400] on button "Conta bancária" at bounding box center [563, 396] width 137 height 40
select select "1"
click at [1516, 27] on button "Sair" at bounding box center [1519, 27] width 59 height 31
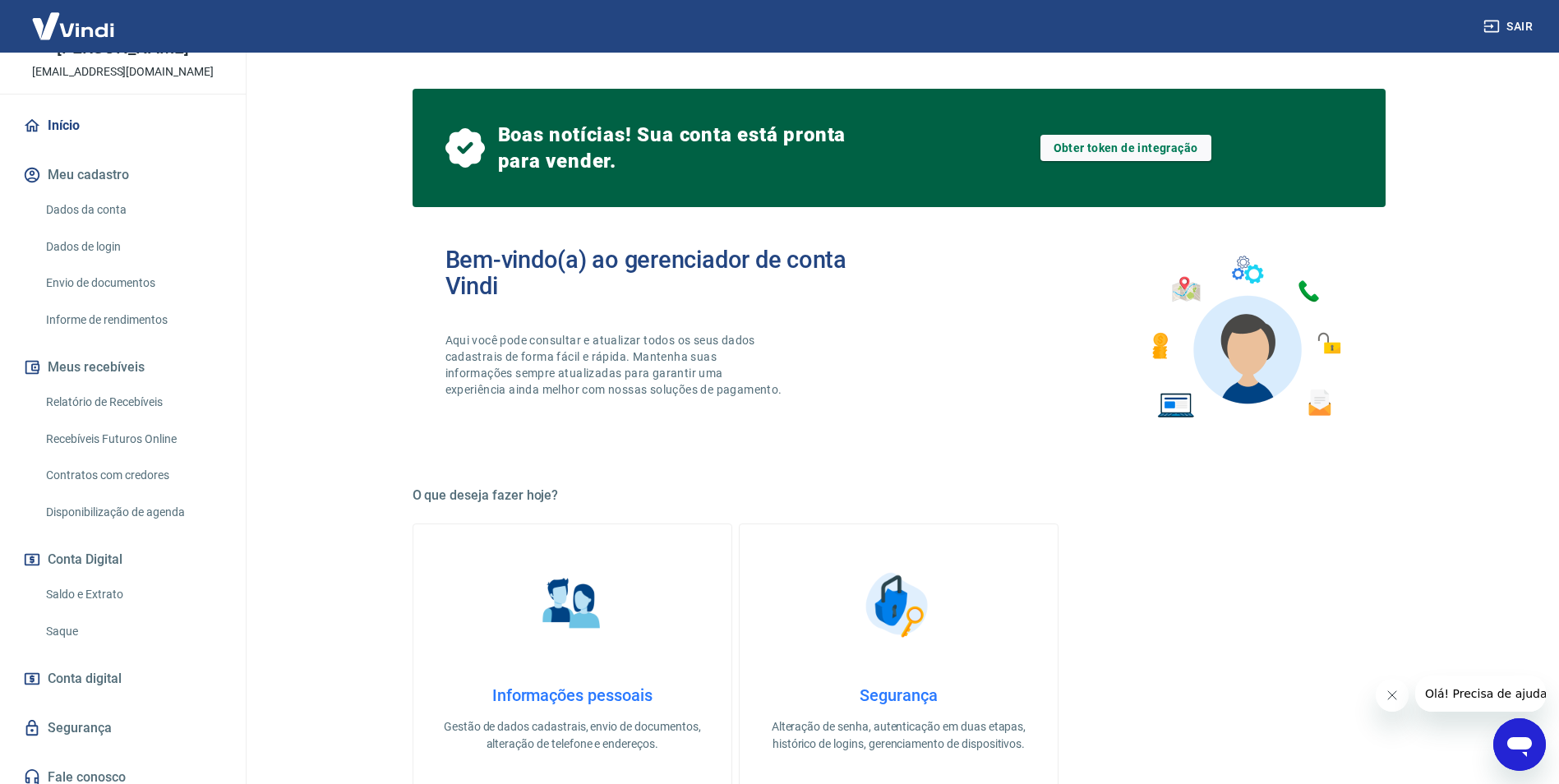
scroll to position [127, 0]
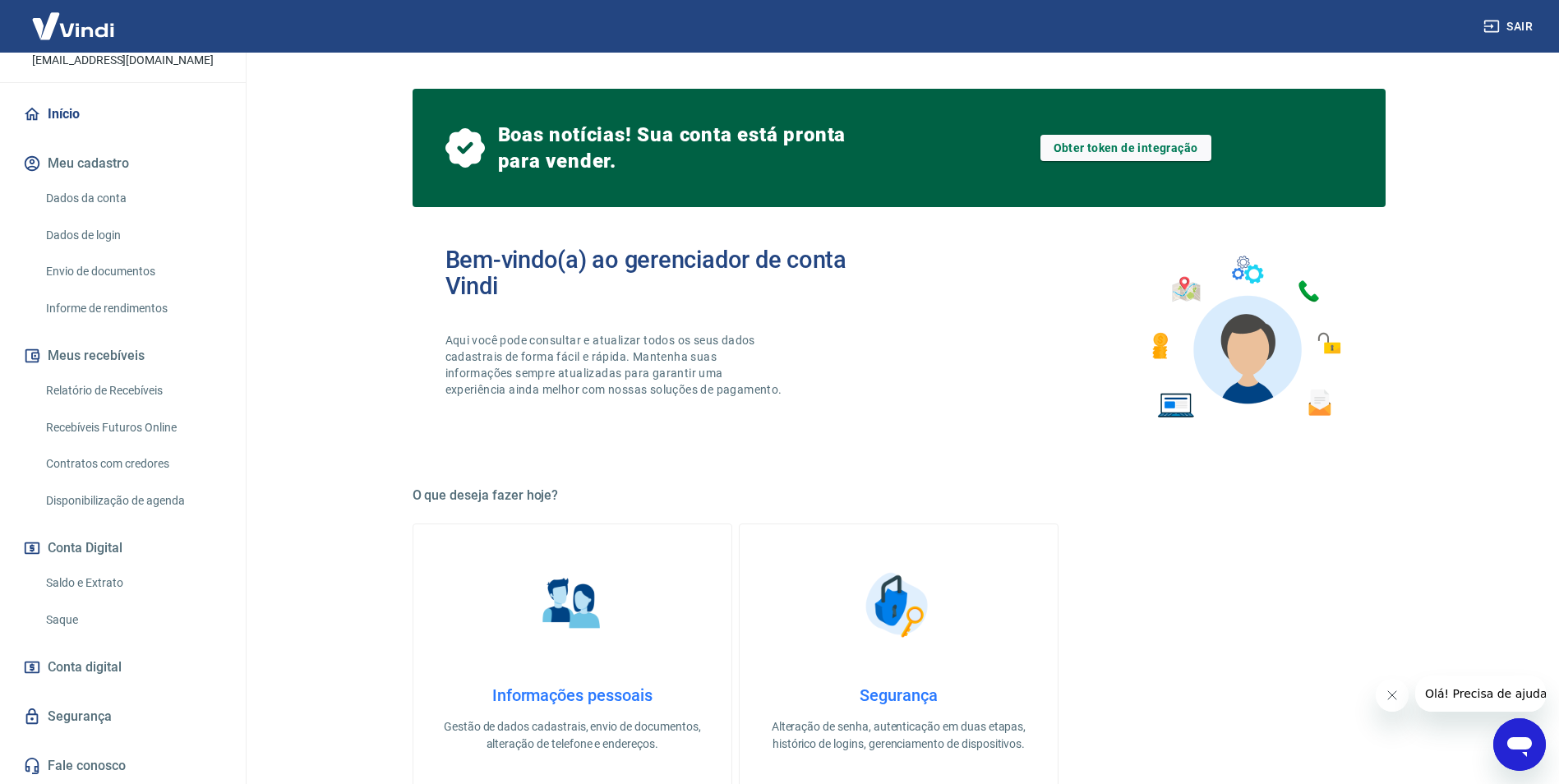
click at [65, 608] on link "Saque" at bounding box center [133, 619] width 186 height 34
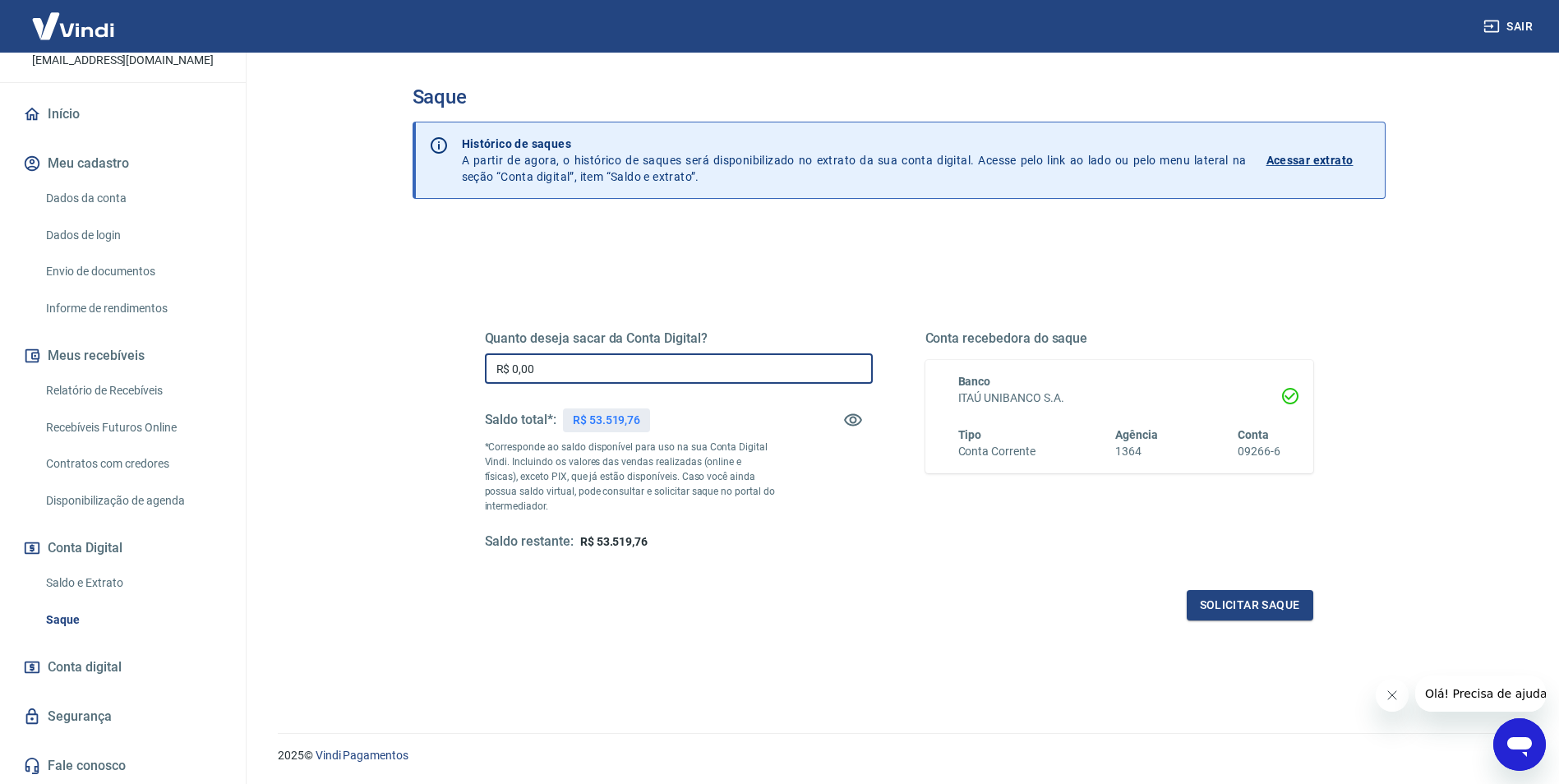
click at [568, 363] on input "R$ 0,00" at bounding box center [678, 368] width 388 height 31
type input "R$ 5.000,00"
click at [1260, 592] on button "Solicitar saque" at bounding box center [1251, 605] width 127 height 31
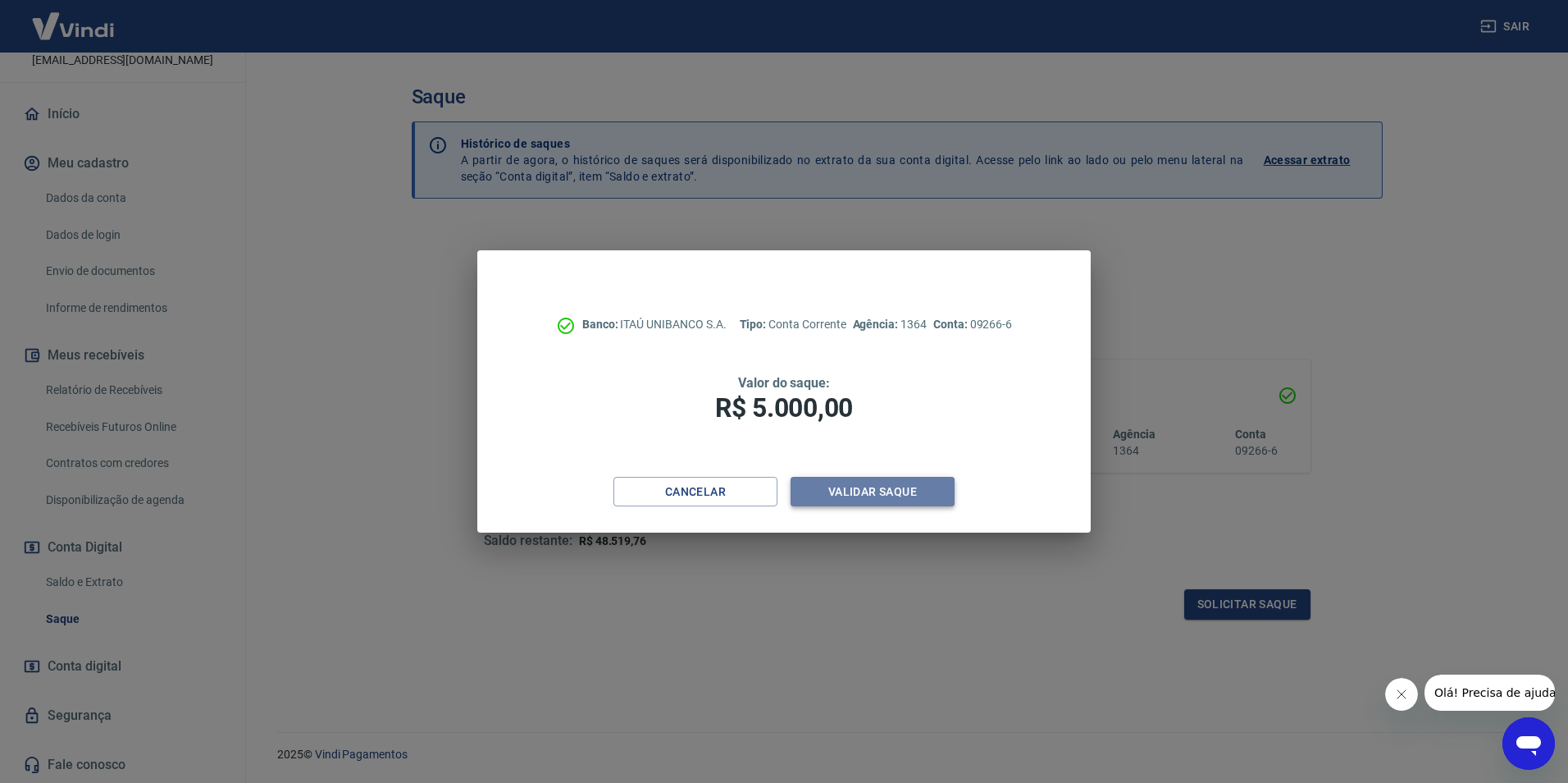
click at [857, 496] on button "Validar saque" at bounding box center [873, 492] width 164 height 31
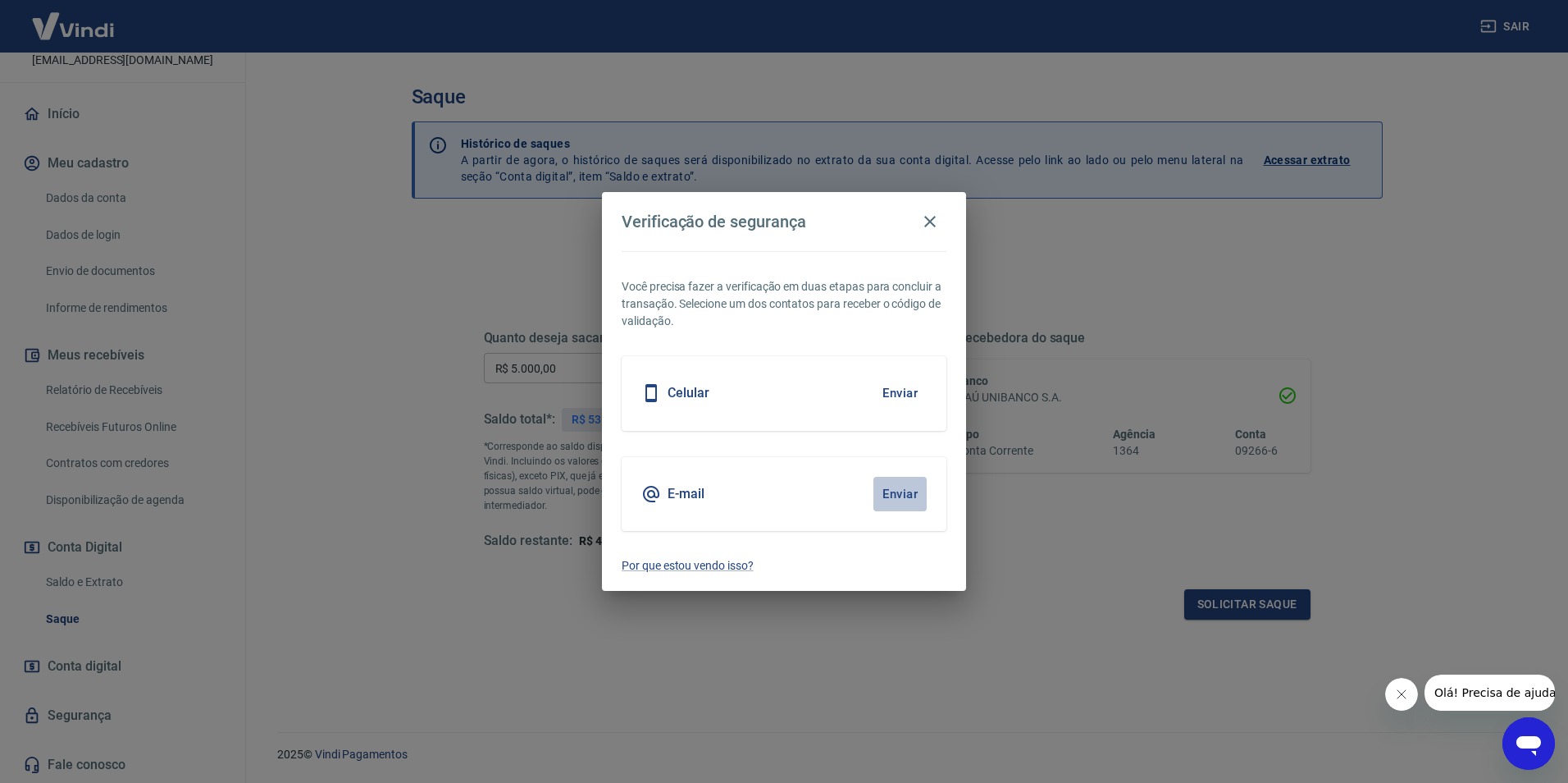
click at [896, 495] on button "Enviar" at bounding box center [900, 494] width 53 height 35
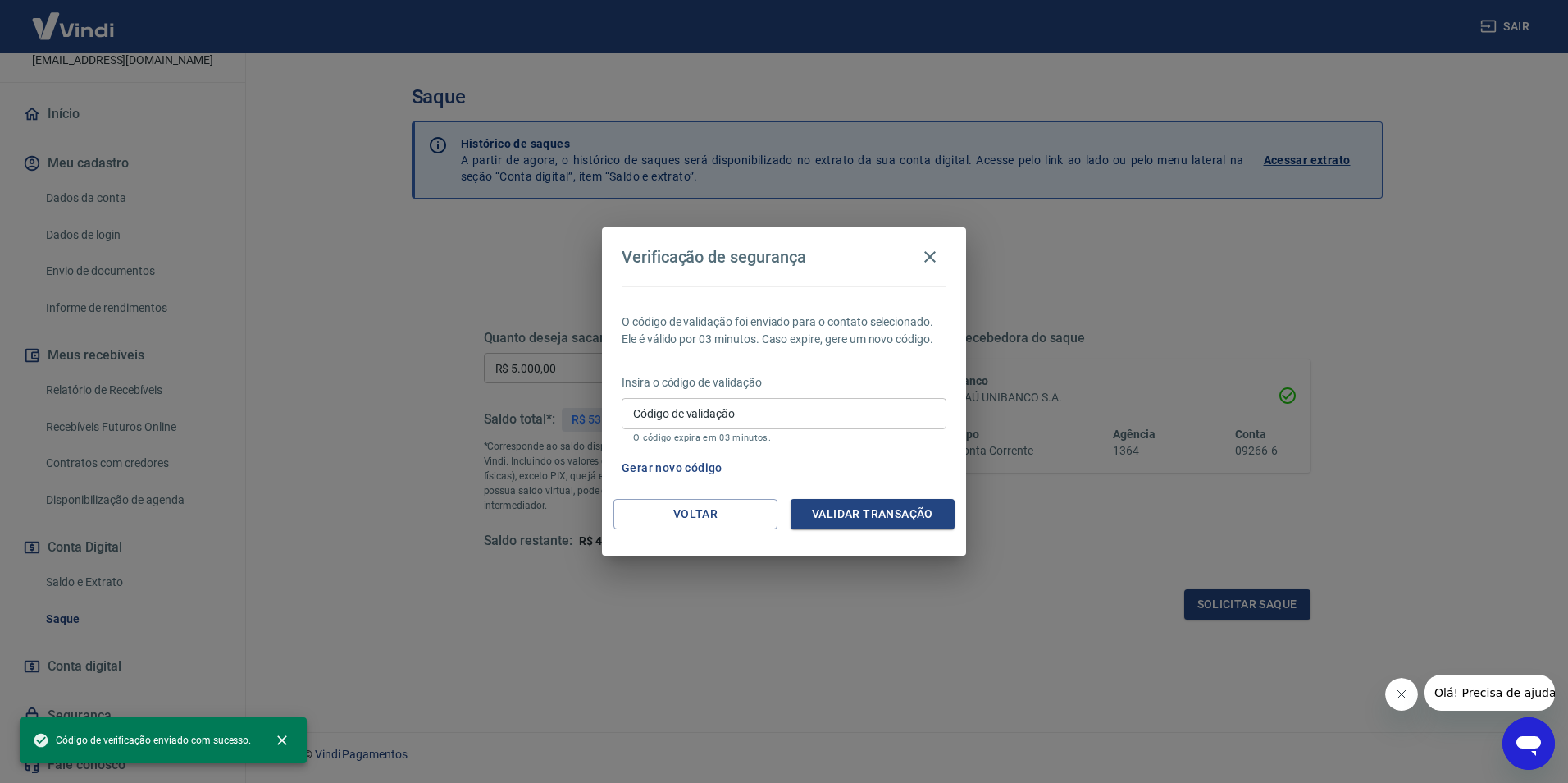
click at [664, 418] on input "Código de validação" at bounding box center [784, 413] width 324 height 31
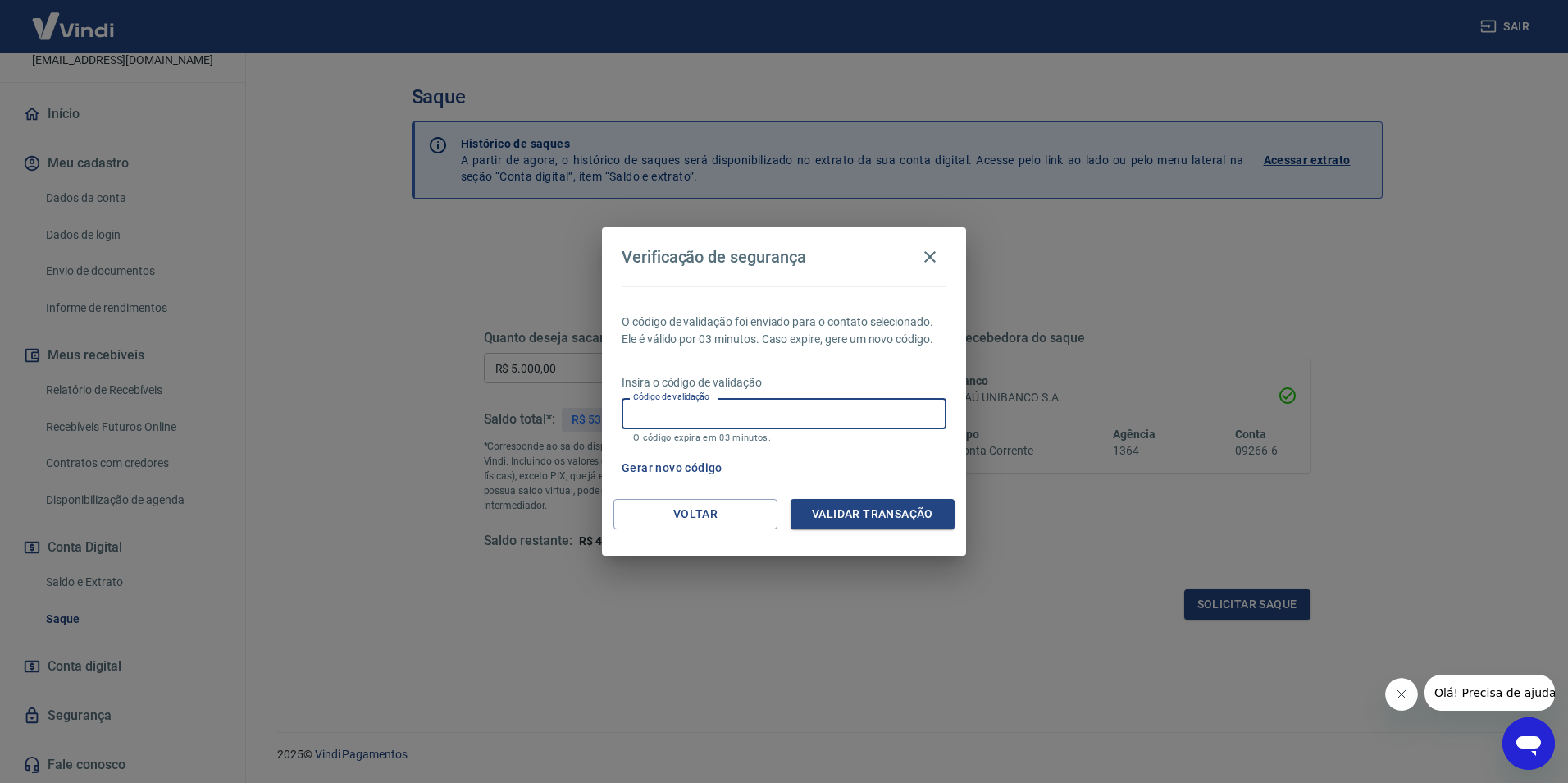
paste input "260107"
type input "260107"
click at [846, 509] on button "Validar transação" at bounding box center [873, 514] width 164 height 31
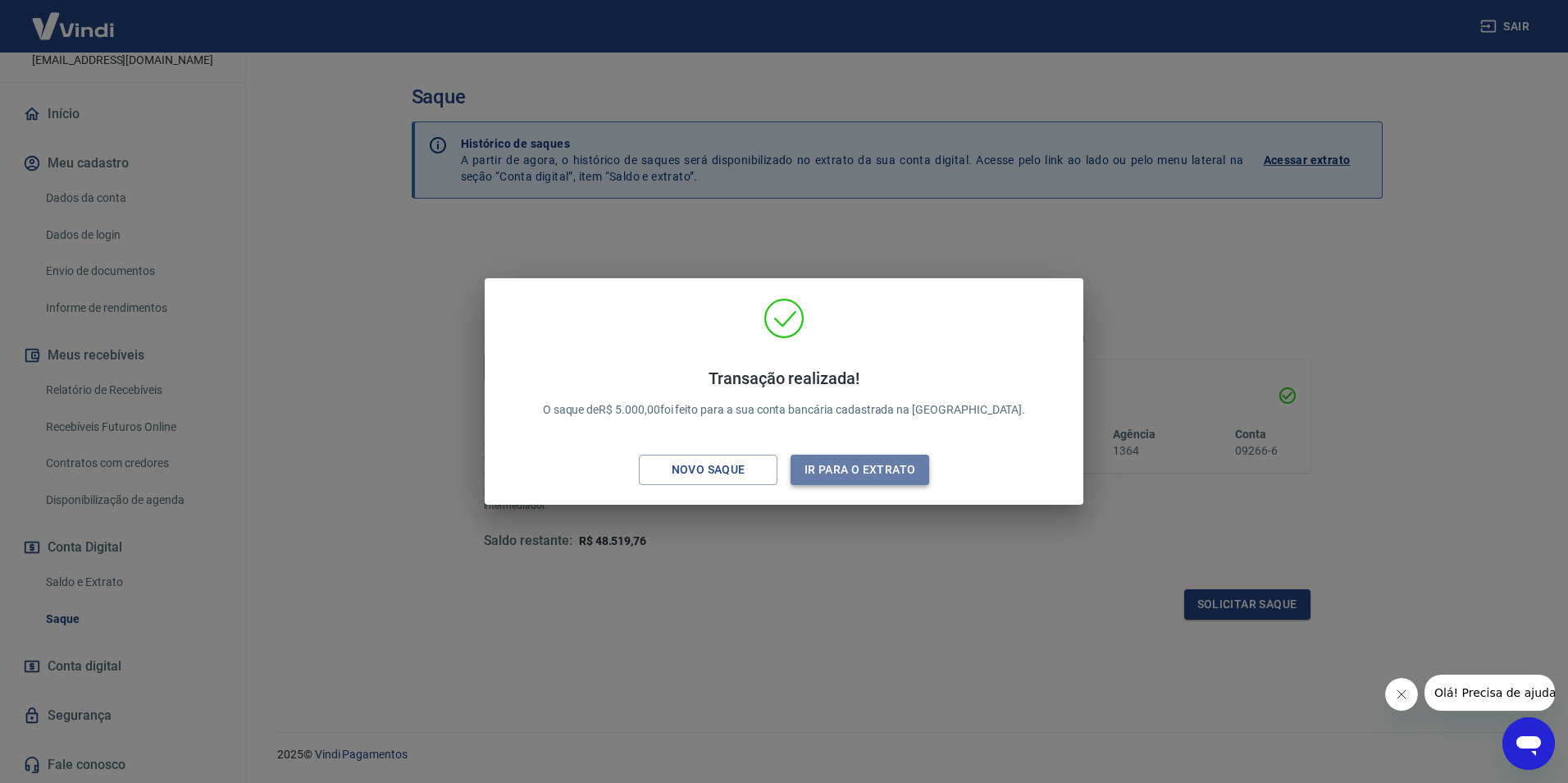
click at [883, 466] on button "Ir para o extrato" at bounding box center [860, 469] width 138 height 31
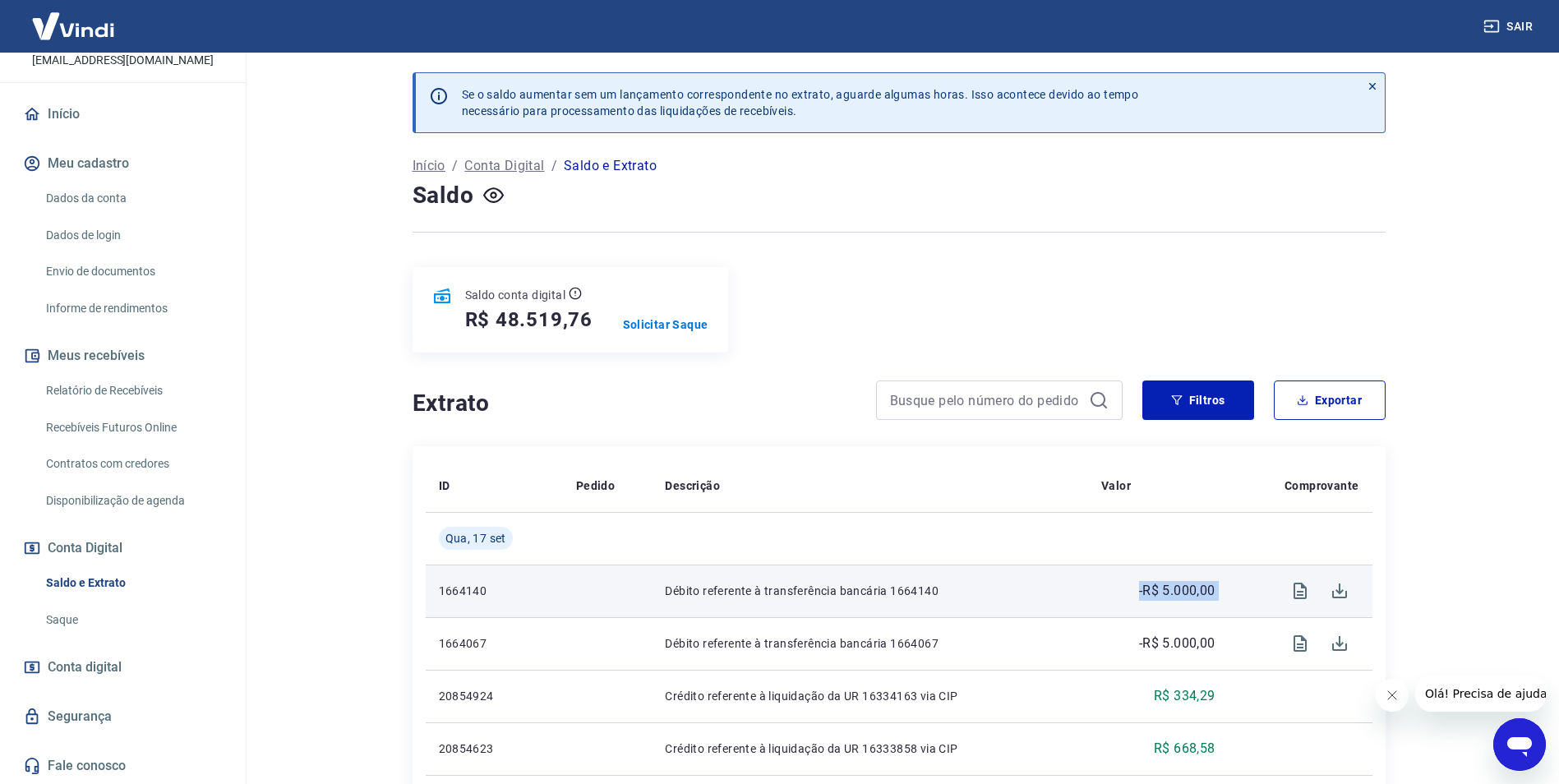
drag, startPoint x: 1133, startPoint y: 593, endPoint x: 1243, endPoint y: 588, distance: 110.1
click at [1243, 588] on tr "1664140 Débito referente à transferência bancária 1664140 -R$ 5.000,00" at bounding box center [899, 590] width 947 height 53
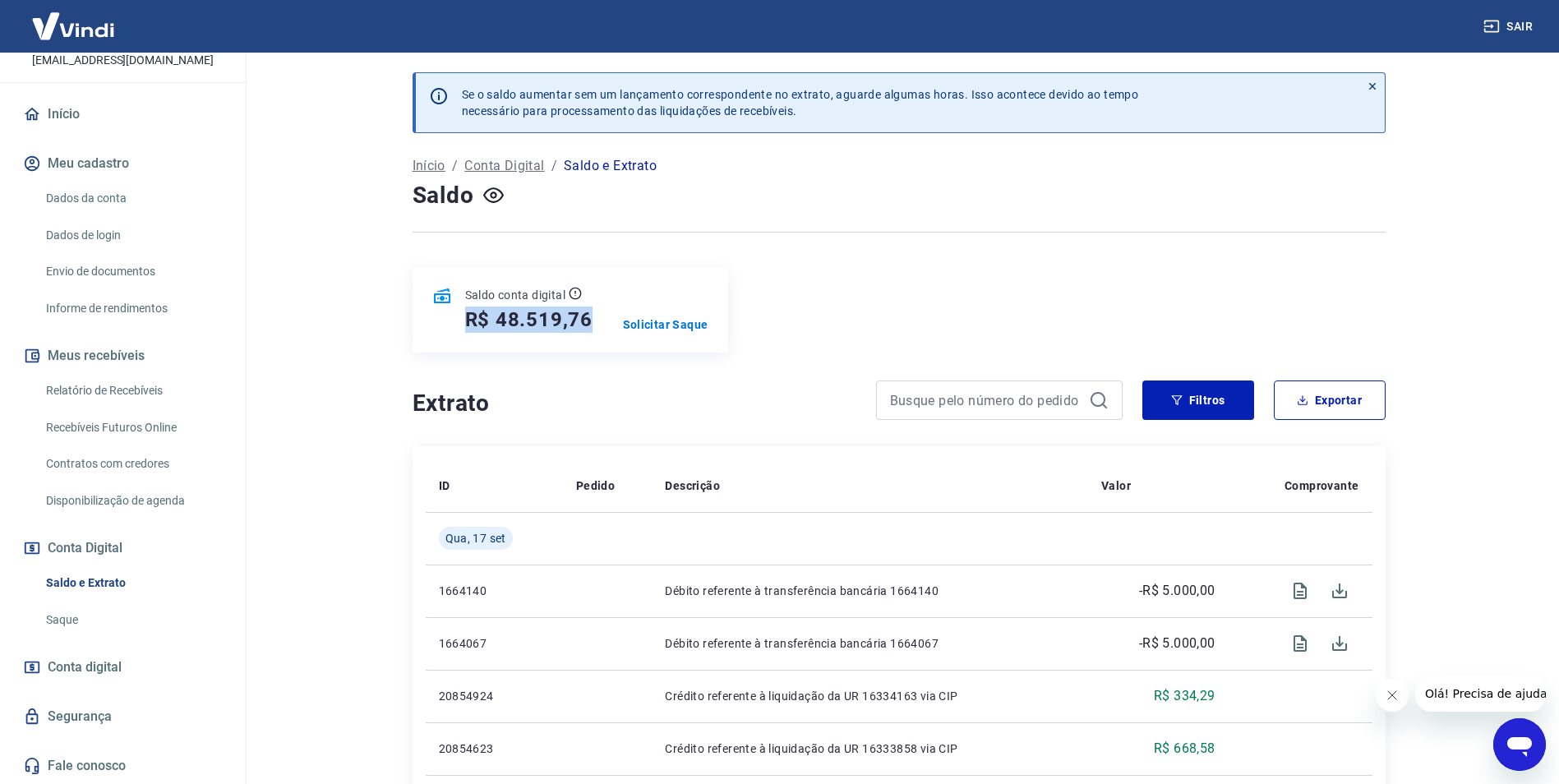
drag, startPoint x: 458, startPoint y: 319, endPoint x: 598, endPoint y: 321, distance: 140.0
click at [598, 321] on div "Saldo conta digital R$ 48.519,76 Solicitar Saque" at bounding box center [570, 309] width 315 height 85
click at [87, 231] on link "Dados de login" at bounding box center [133, 235] width 186 height 34
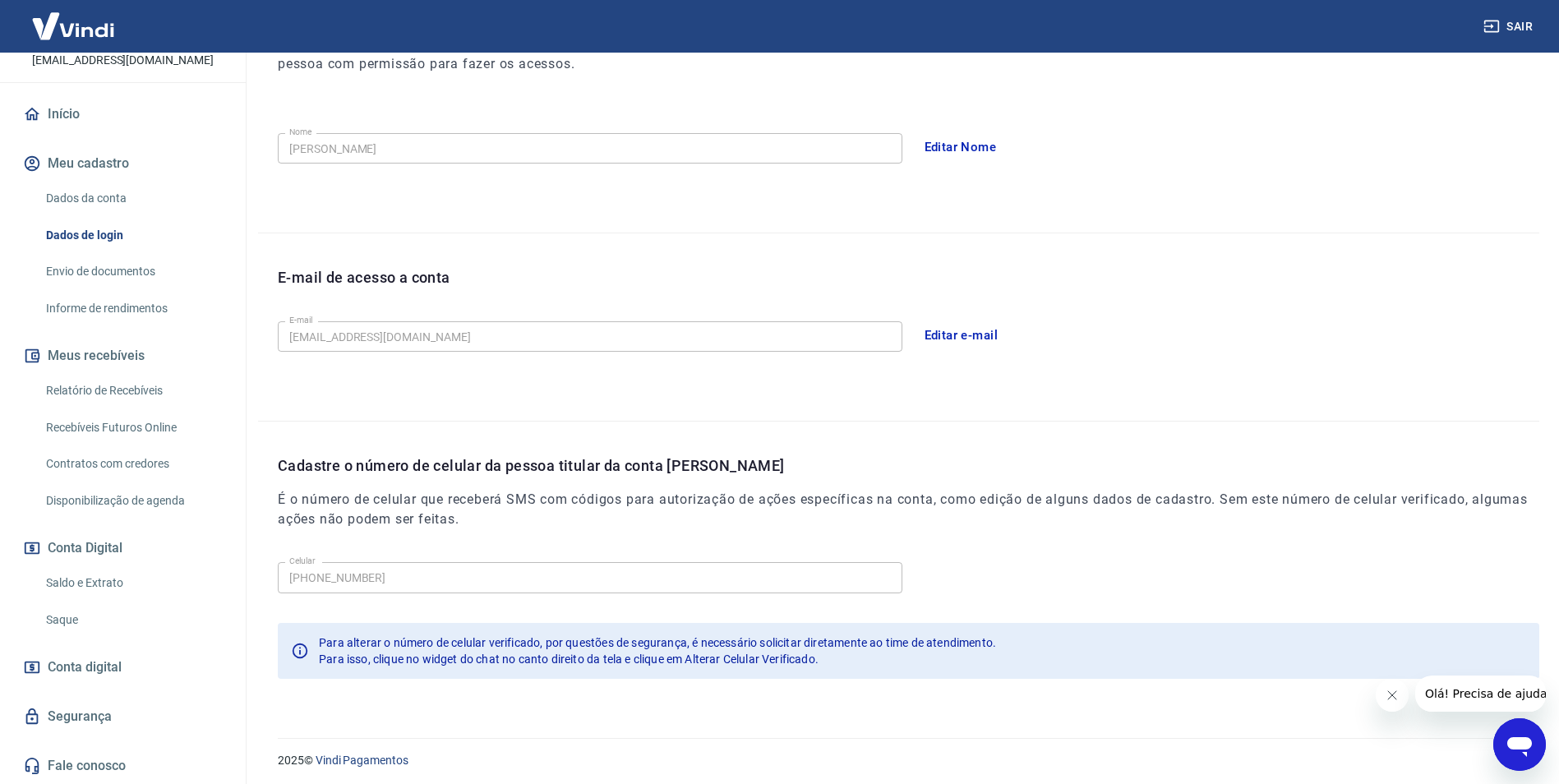
scroll to position [269, 0]
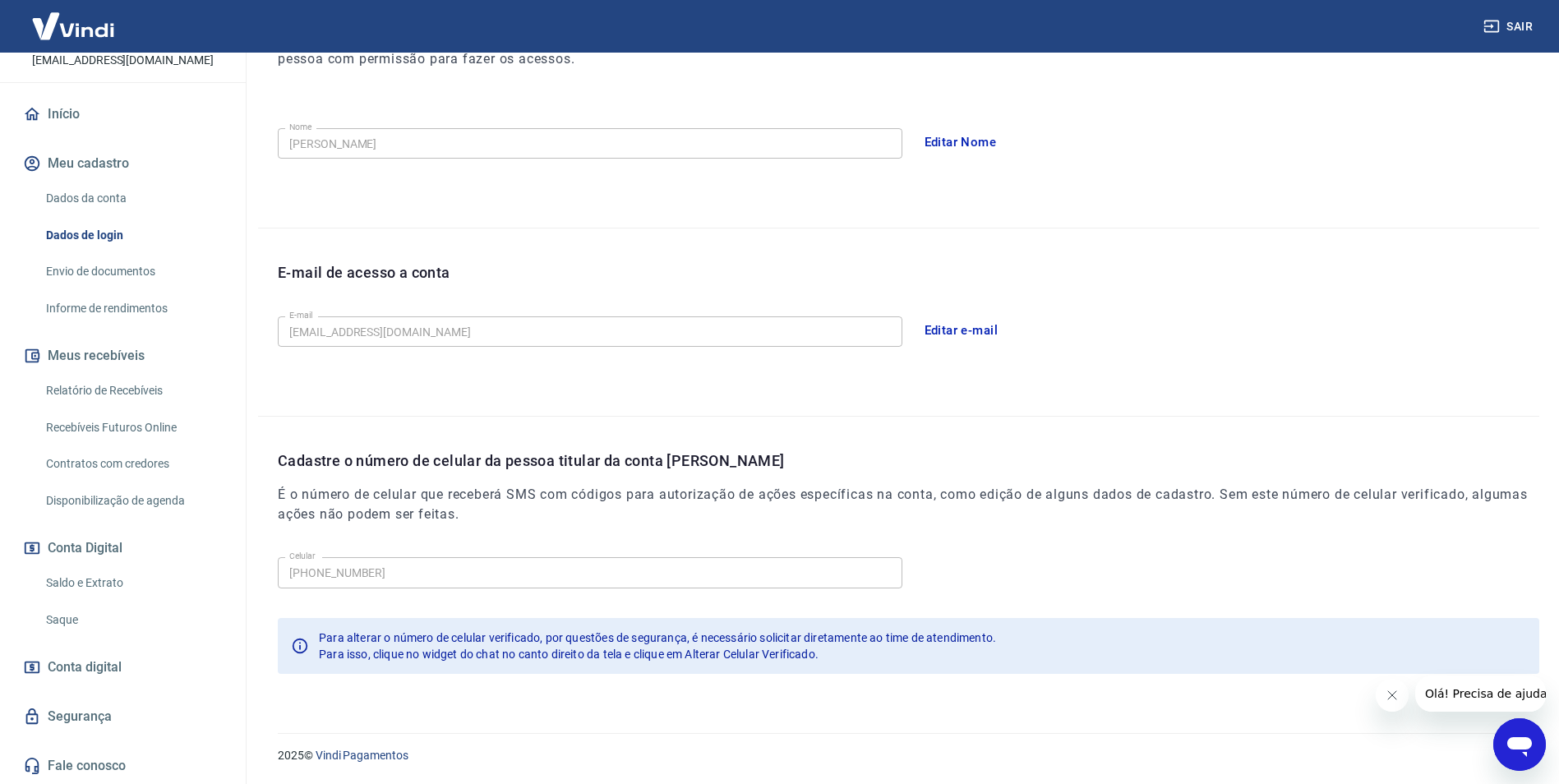
click at [414, 574] on div "Cadastre o número de celular da pessoa titular da conta Vindi É o número de cel…" at bounding box center [899, 554] width 1281 height 276
click at [903, 723] on div "2025 © Vindi Pagamentos" at bounding box center [899, 747] width 1281 height 70
click at [1386, 698] on icon "Fechar mensagem da empresa" at bounding box center [1391, 695] width 13 height 13
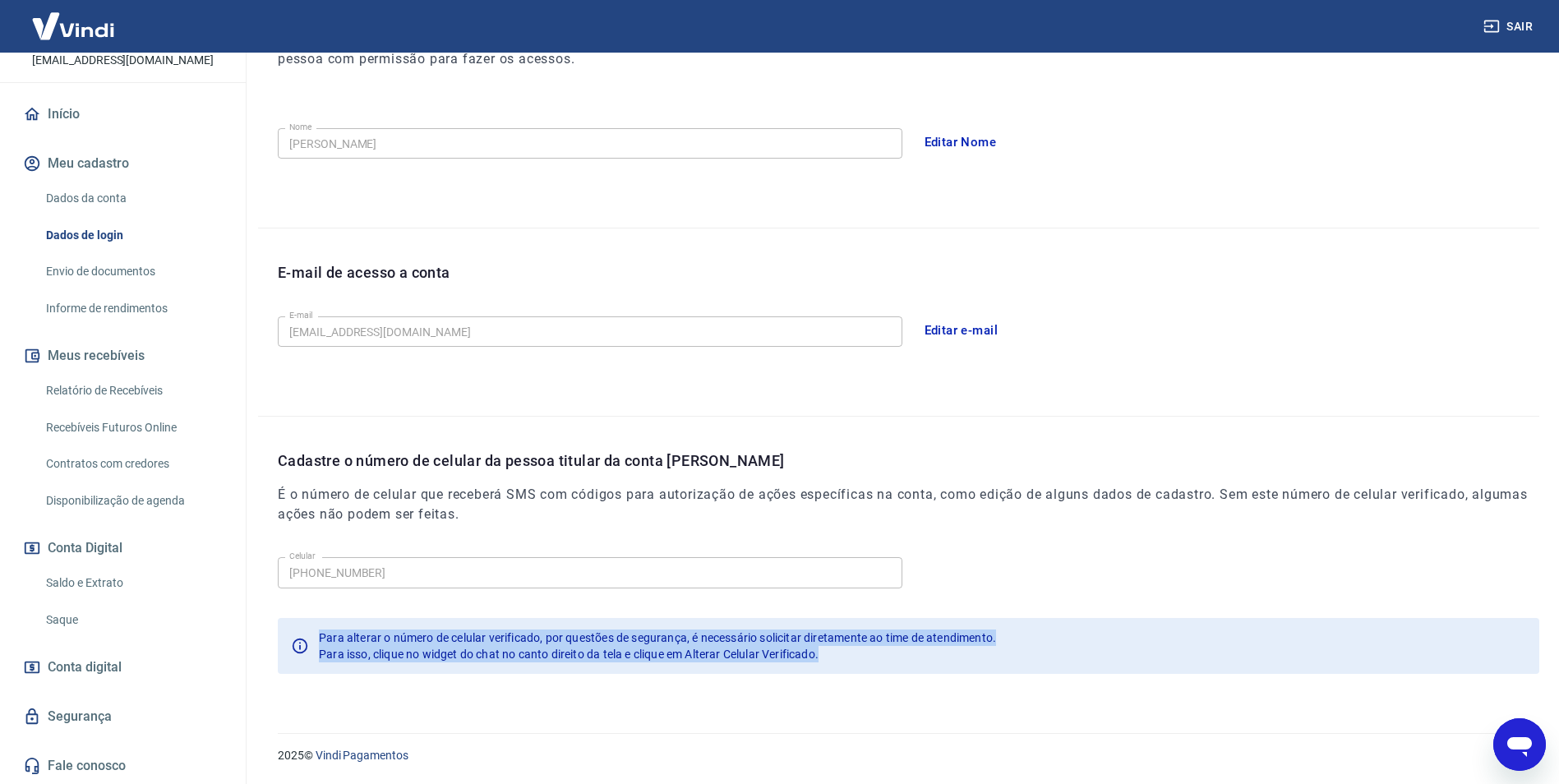
drag, startPoint x: 309, startPoint y: 649, endPoint x: 928, endPoint y: 666, distance: 619.2
click at [928, 666] on div "Para alterar o número de celular verificado, por questões de segurança, é neces…" at bounding box center [908, 645] width 1261 height 56
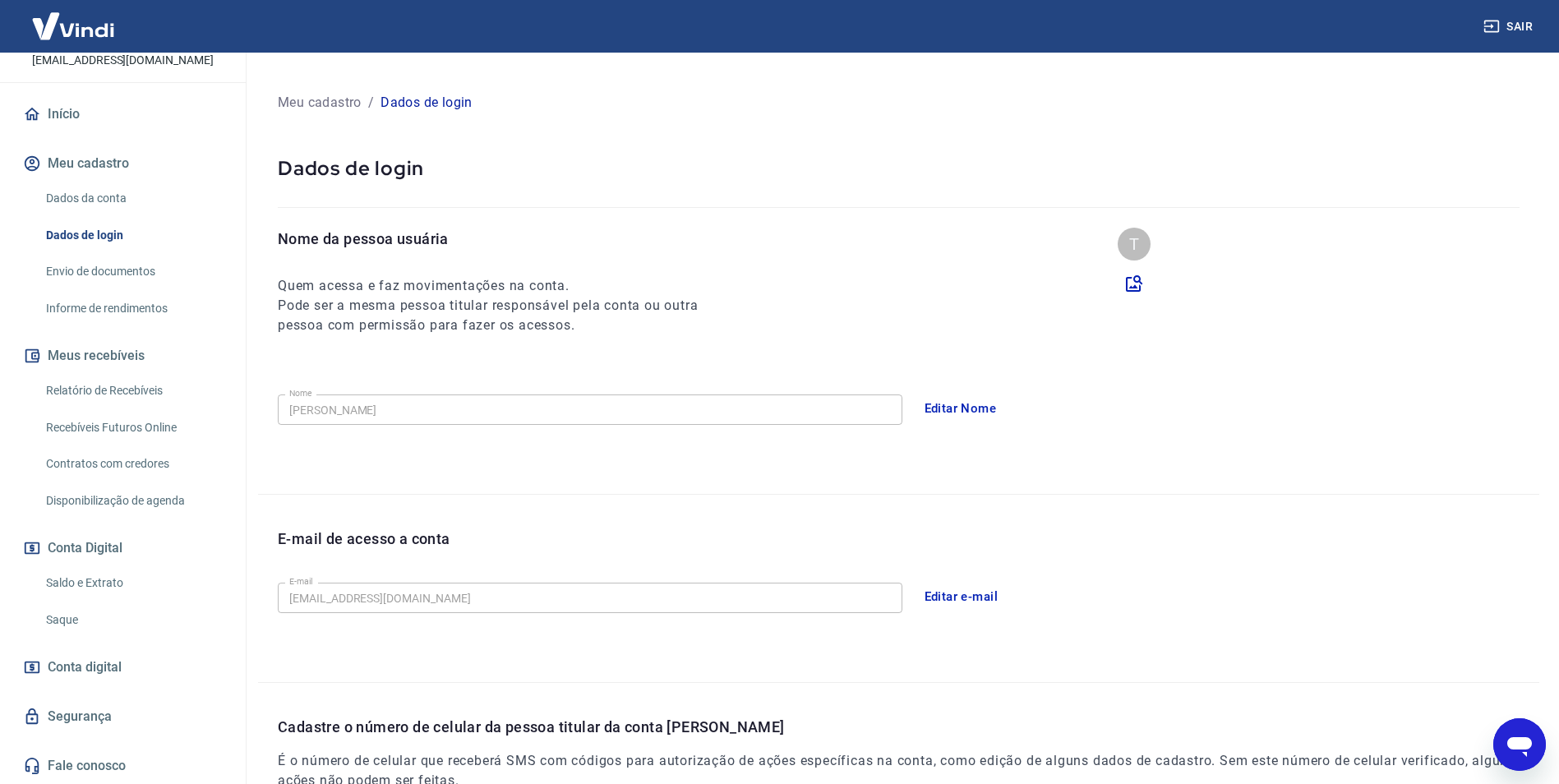
scroll to position [0, 0]
